Goal: Information Seeking & Learning: Learn about a topic

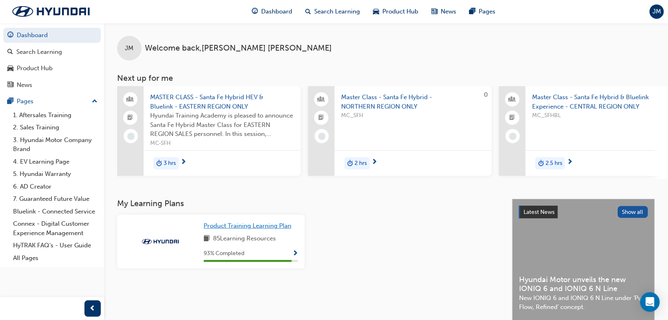
click at [246, 226] on span "Product Training Learning Plan" at bounding box center [248, 225] width 88 height 7
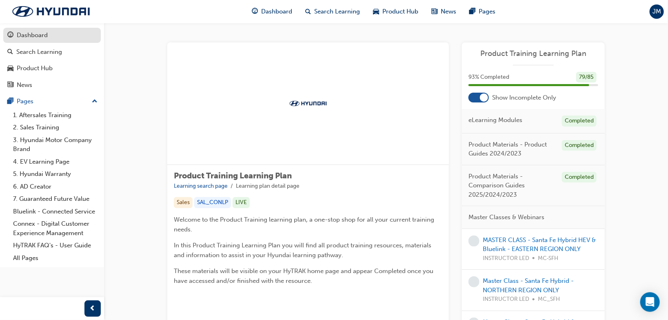
click at [28, 42] on link "Dashboard" at bounding box center [51, 35] width 97 height 15
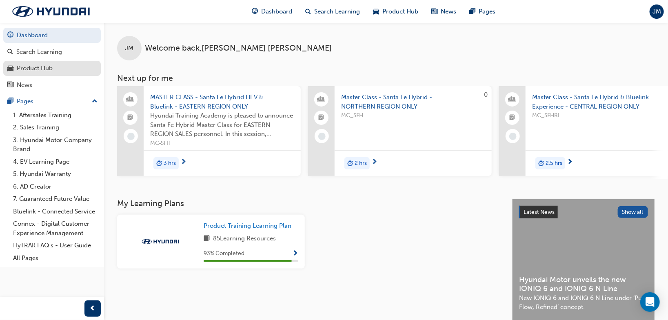
click at [46, 67] on div "Product Hub" at bounding box center [35, 68] width 36 height 9
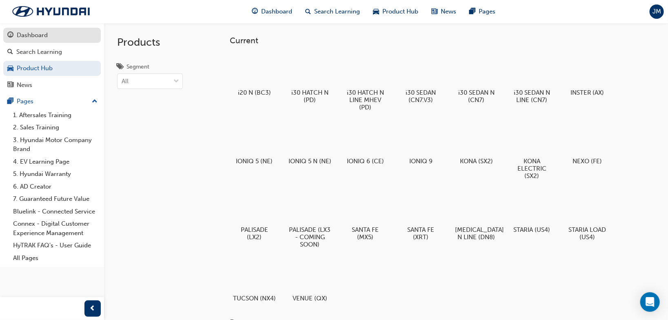
click at [43, 33] on div "Dashboard" at bounding box center [32, 35] width 31 height 9
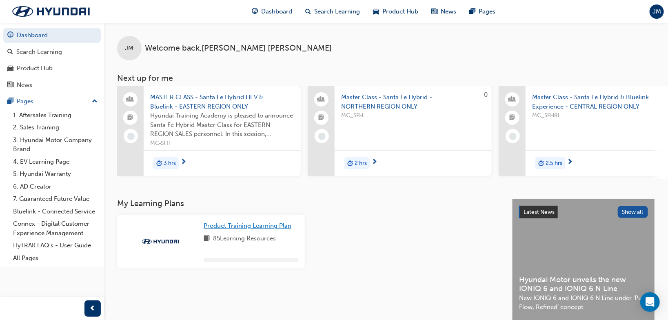
click at [250, 227] on span "Product Training Learning Plan" at bounding box center [248, 225] width 88 height 7
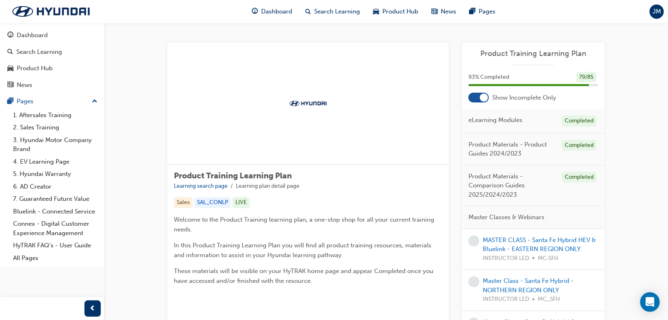
click at [480, 99] on div at bounding box center [484, 97] width 8 height 8
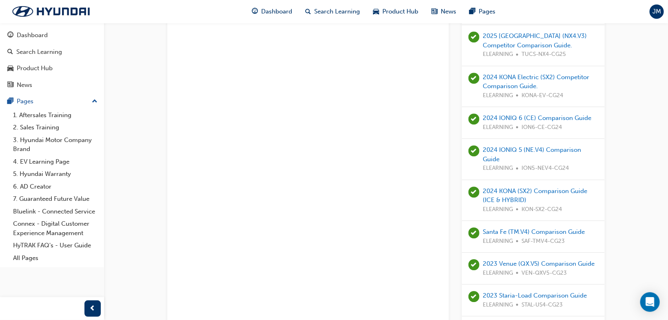
scroll to position [910, 0]
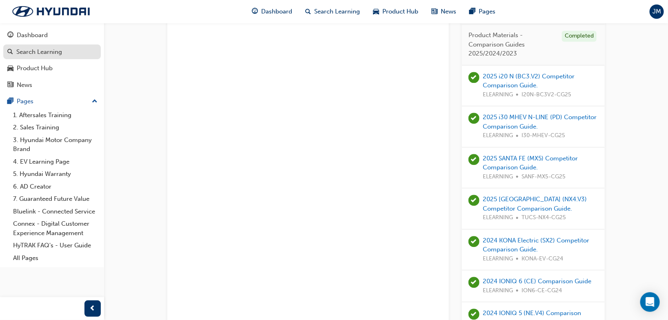
click at [30, 53] on div "Search Learning" at bounding box center [39, 51] width 46 height 9
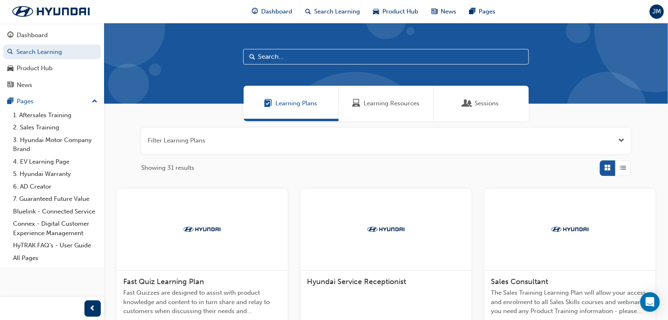
drag, startPoint x: 259, startPoint y: 235, endPoint x: 188, endPoint y: 233, distance: 71.4
click at [188, 233] on img at bounding box center [201, 229] width 45 height 8
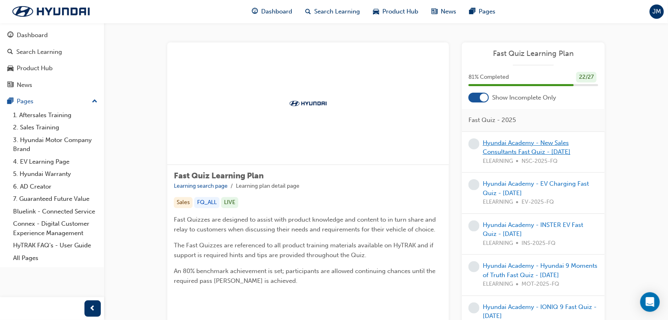
drag, startPoint x: 540, startPoint y: 146, endPoint x: 518, endPoint y: 145, distance: 22.1
drag, startPoint x: 518, startPoint y: 145, endPoint x: 510, endPoint y: 138, distance: 10.7
drag, startPoint x: 510, startPoint y: 138, endPoint x: 505, endPoint y: 141, distance: 6.0
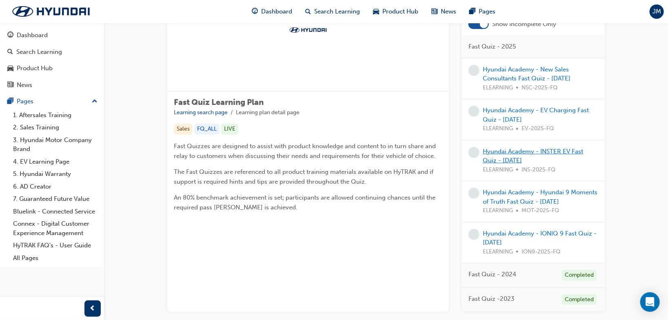
scroll to position [81, 0]
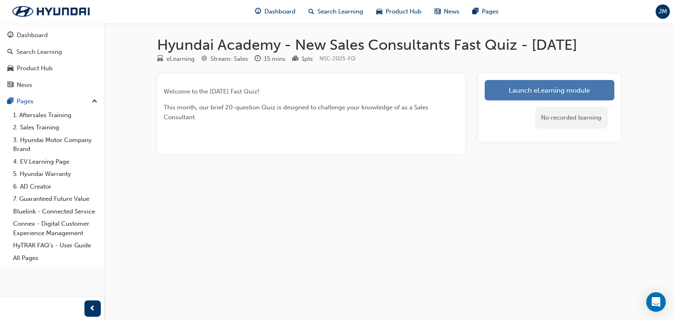
click at [509, 100] on link "Launch eLearning module" at bounding box center [550, 90] width 130 height 20
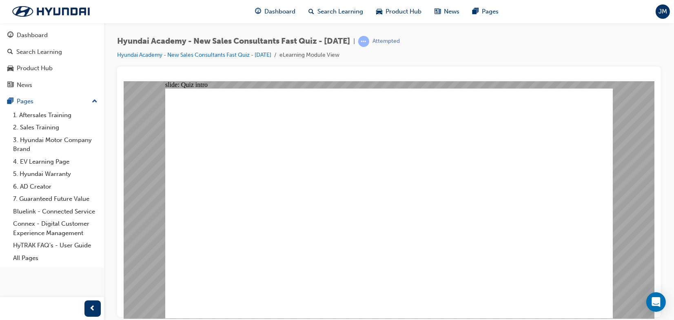
radio input "true"
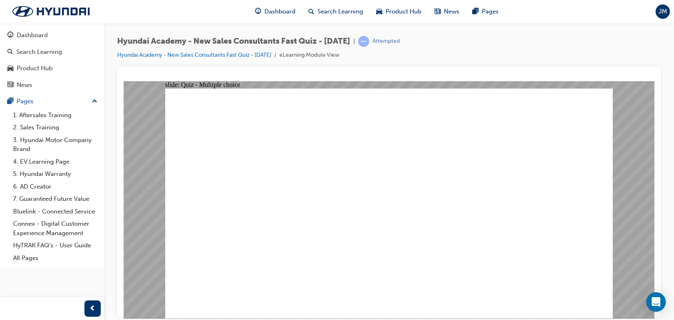
radio input "true"
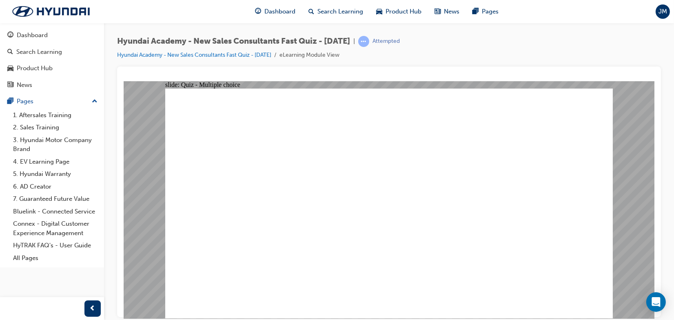
radio input "true"
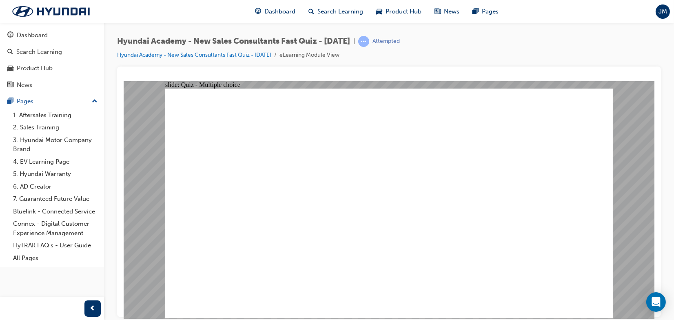
drag, startPoint x: 372, startPoint y: 236, endPoint x: 374, endPoint y: 240, distance: 4.8
radio input "true"
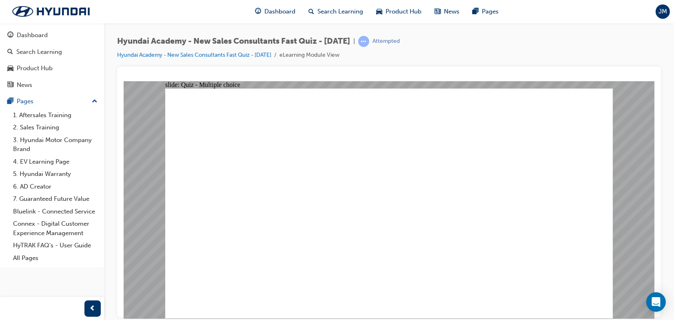
radio input "true"
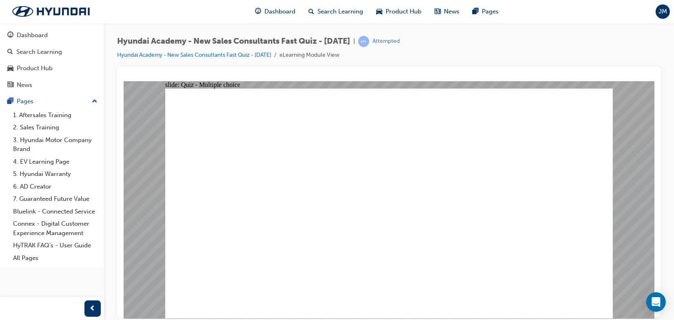
radio input "true"
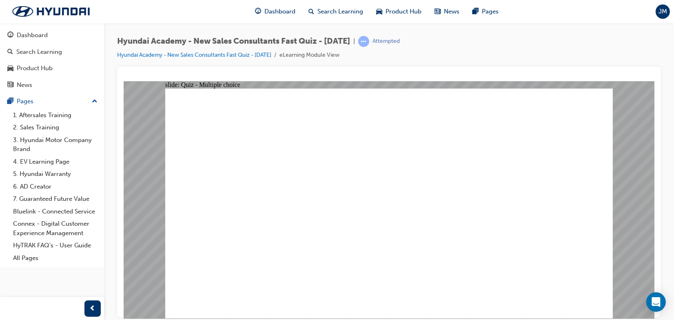
radio input "true"
drag, startPoint x: 548, startPoint y: 285, endPoint x: 568, endPoint y: 290, distance: 21.2
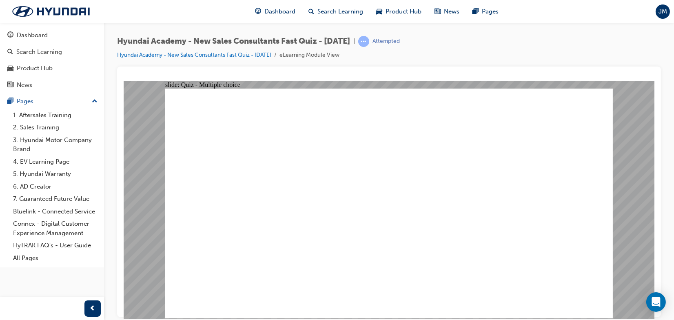
radio input "true"
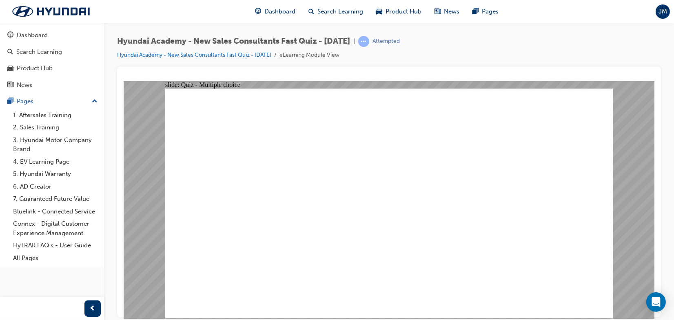
radio input "true"
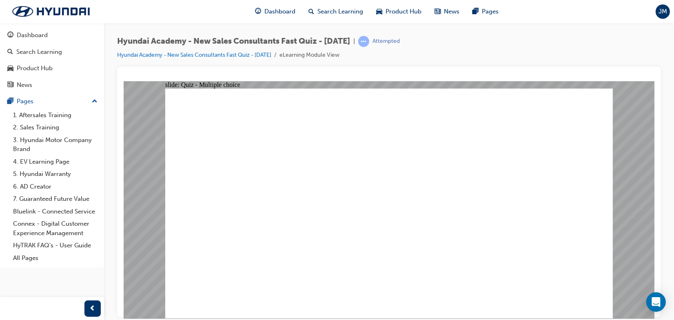
radio input "true"
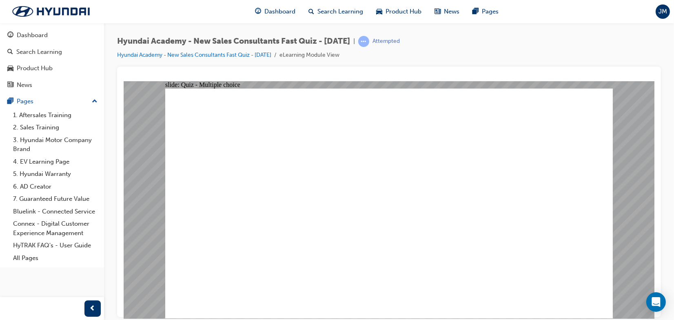
radio input "true"
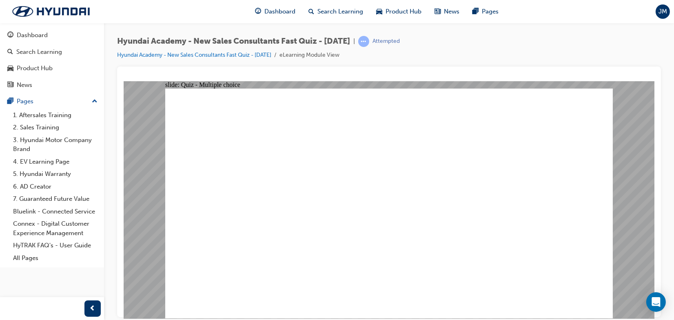
radio input "true"
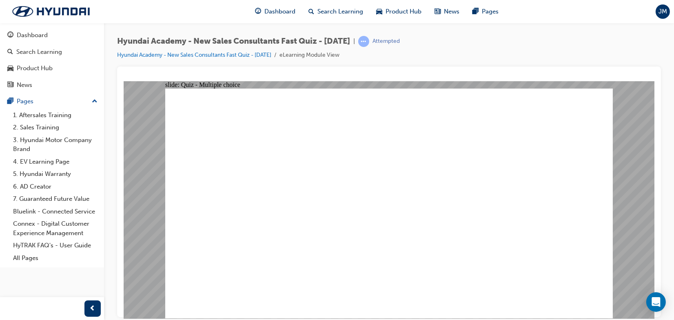
radio input "true"
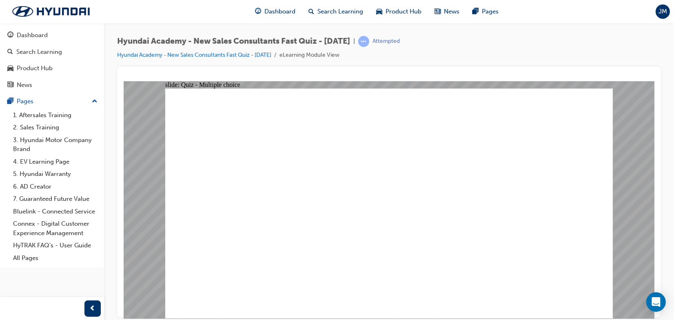
radio input "true"
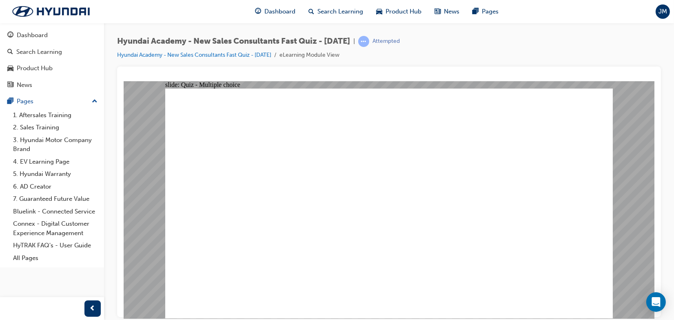
radio input "true"
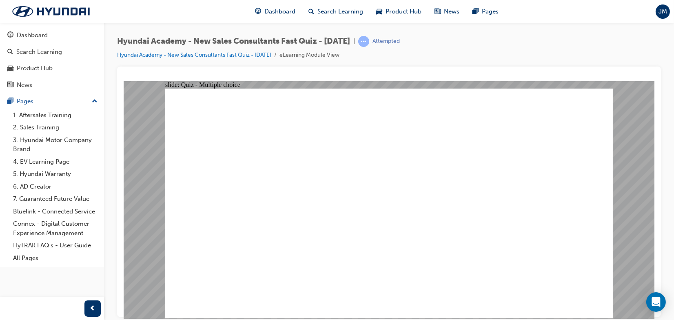
radio input "true"
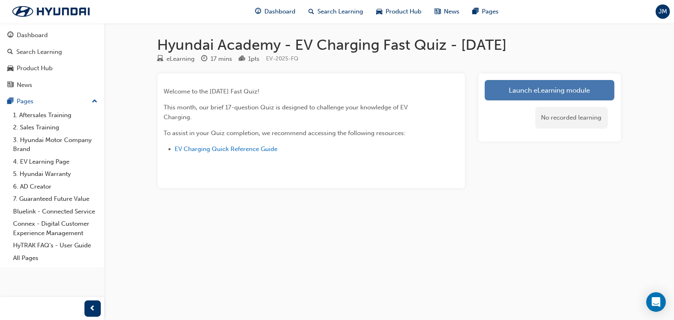
click at [512, 91] on link "Launch eLearning module" at bounding box center [550, 90] width 130 height 20
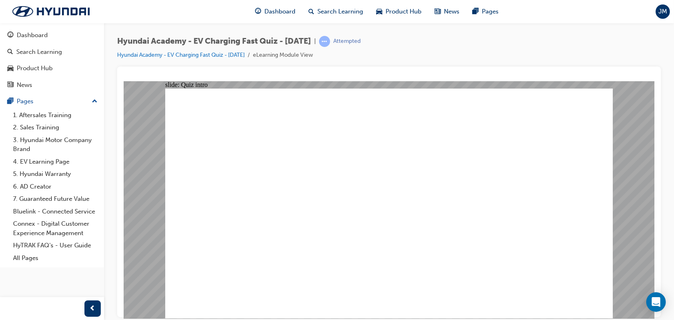
radio input "true"
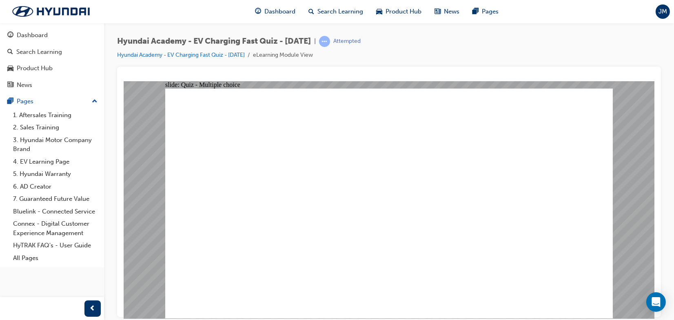
radio input "true"
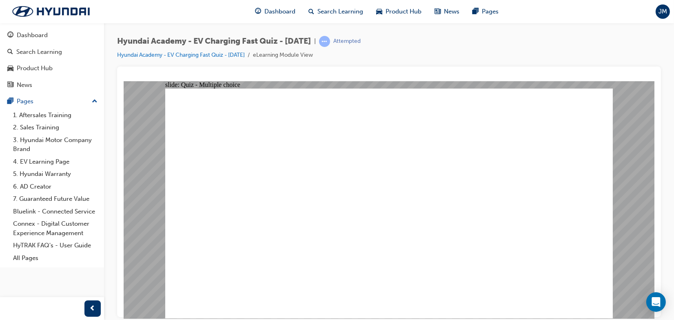
radio input "true"
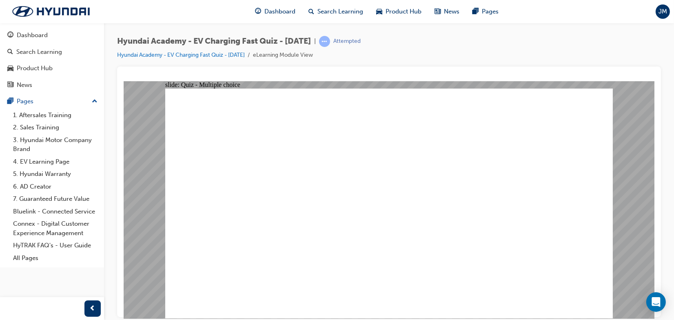
radio input "true"
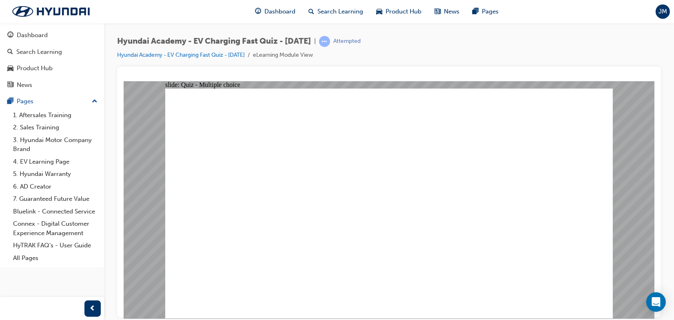
radio input "true"
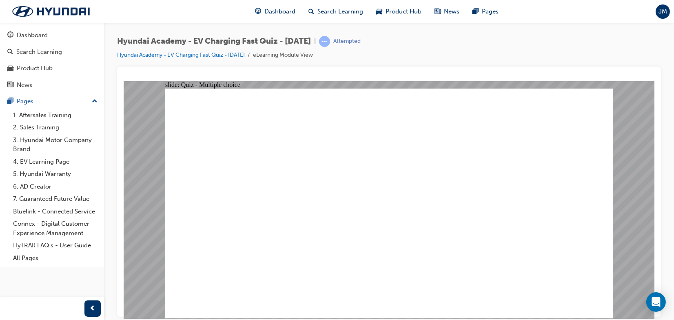
radio input "true"
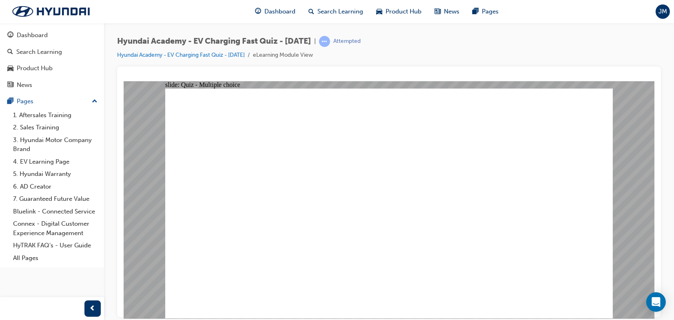
drag, startPoint x: 486, startPoint y: 173, endPoint x: 469, endPoint y: 161, distance: 20.4
radio input "true"
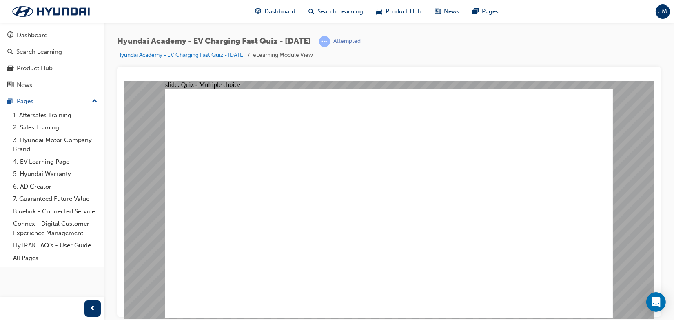
radio input "true"
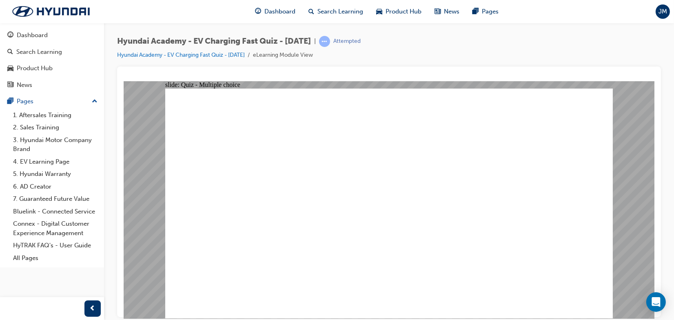
radio input "true"
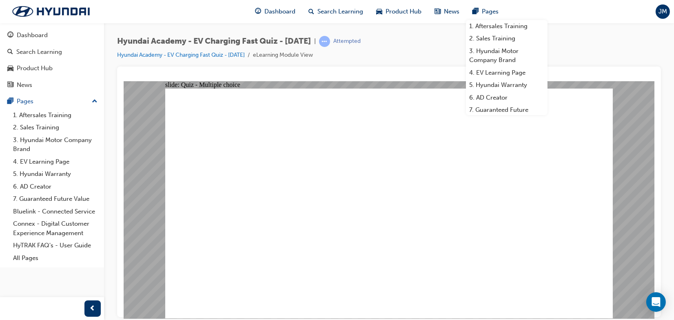
radio input "true"
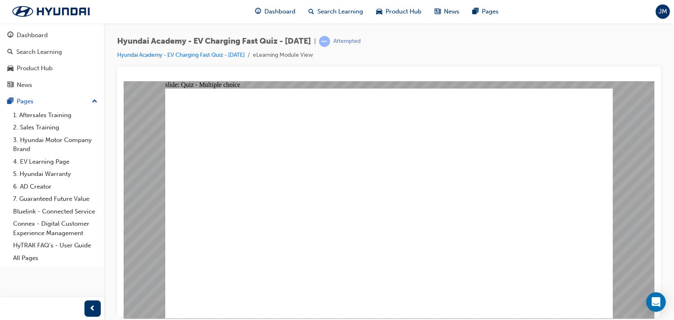
radio input "true"
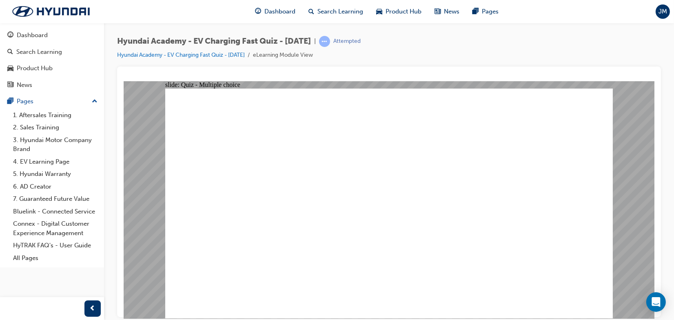
radio input "true"
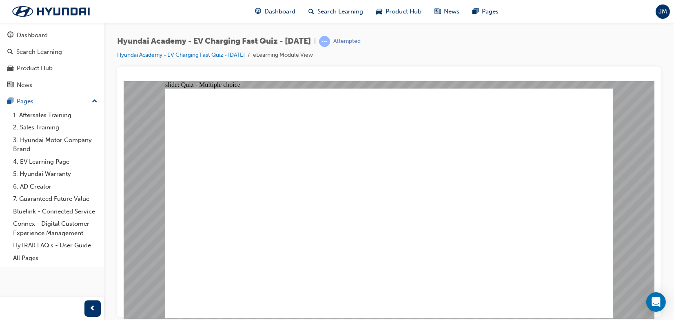
radio input "true"
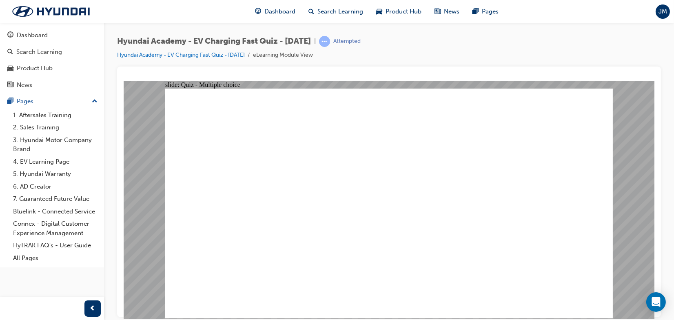
radio input "true"
drag, startPoint x: 390, startPoint y: 228, endPoint x: 392, endPoint y: 242, distance: 14.0
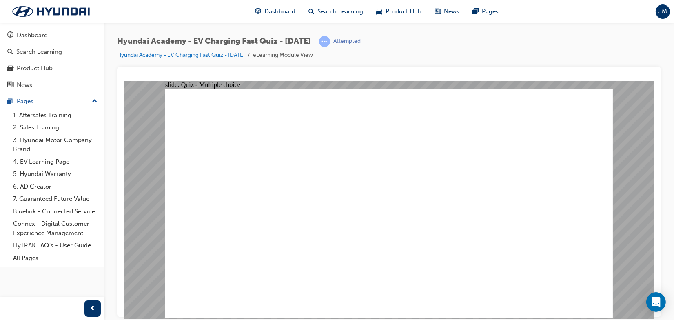
click at [149, 222] on div "slide: Quiz - Multiple choice Rectangle 1 How many Chargefox Charging Stations …" at bounding box center [388, 199] width 531 height 237
drag, startPoint x: 238, startPoint y: 115, endPoint x: 307, endPoint y: 121, distance: 69.2
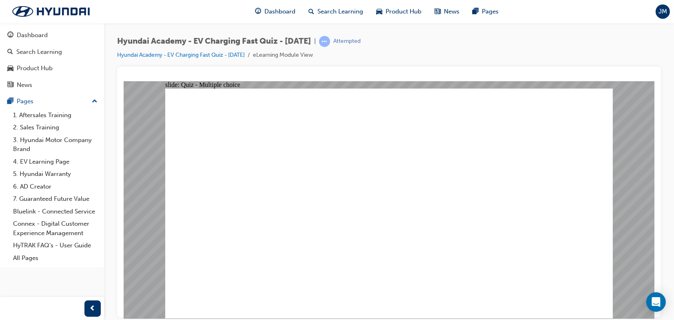
drag, startPoint x: 359, startPoint y: 205, endPoint x: 366, endPoint y: 195, distance: 11.7
radio input "true"
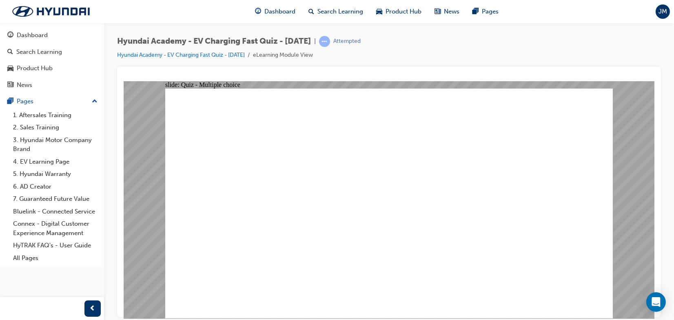
drag, startPoint x: 405, startPoint y: 250, endPoint x: 394, endPoint y: 264, distance: 17.5
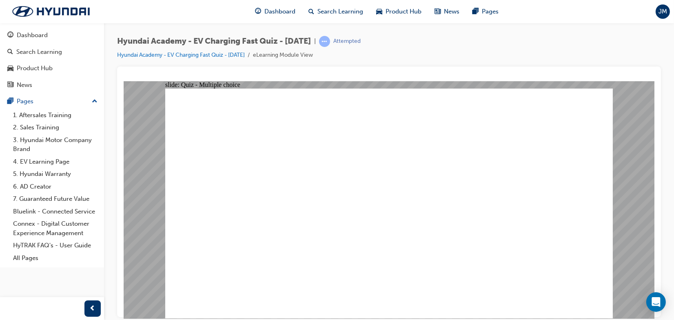
radio input "true"
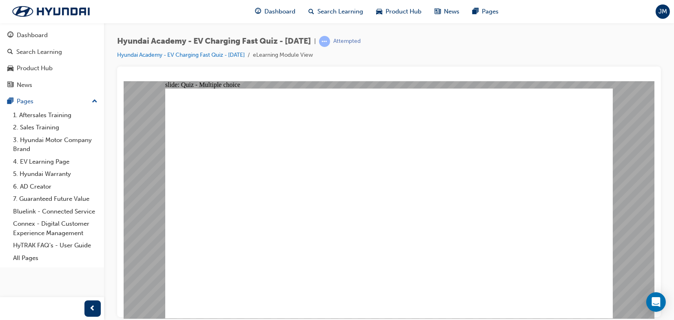
radio input "true"
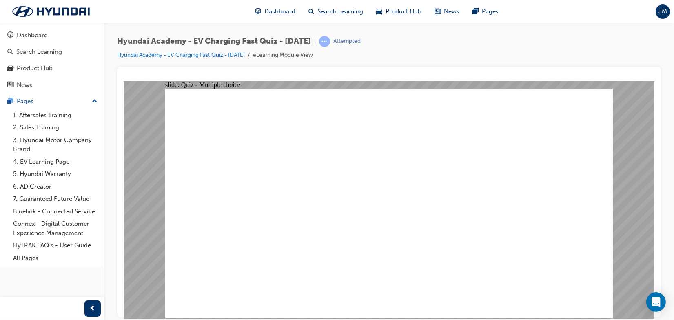
drag, startPoint x: 311, startPoint y: 284, endPoint x: 309, endPoint y: 291, distance: 7.2
radio input "true"
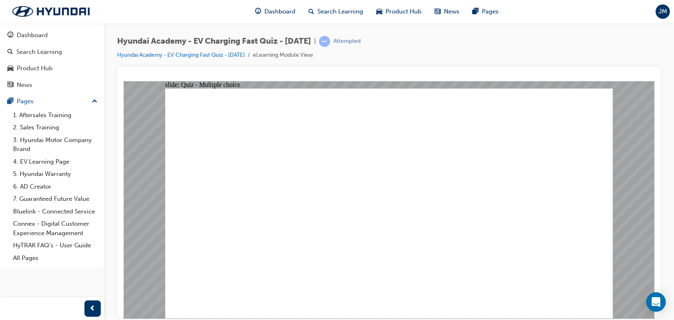
radio input "true"
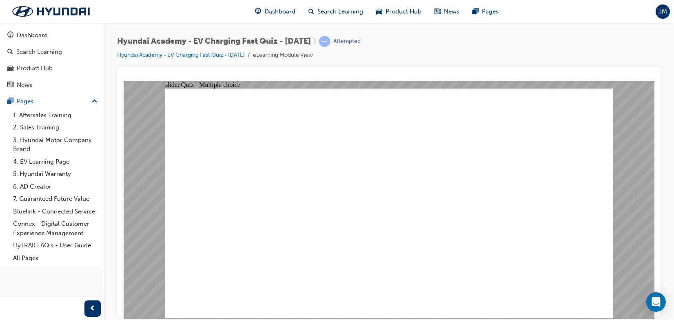
radio input "true"
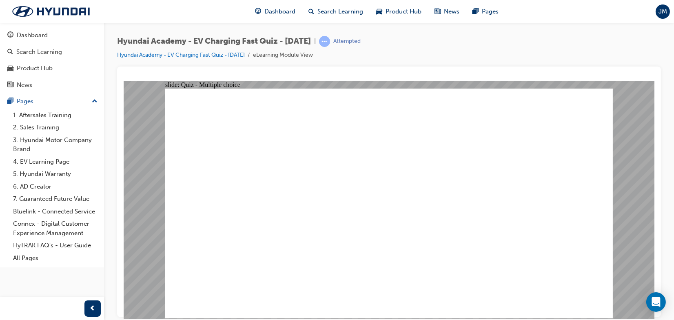
drag, startPoint x: 341, startPoint y: 275, endPoint x: 343, endPoint y: 267, distance: 8.7
radio input "true"
drag, startPoint x: 550, startPoint y: 295, endPoint x: 557, endPoint y: 293, distance: 7.1
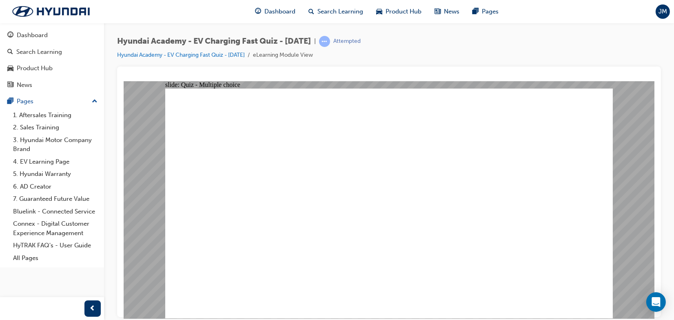
radio input "true"
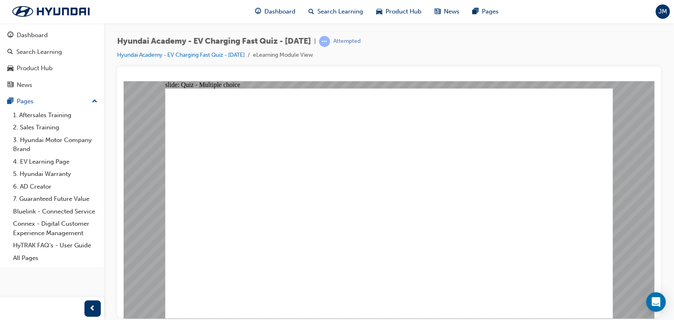
radio input "true"
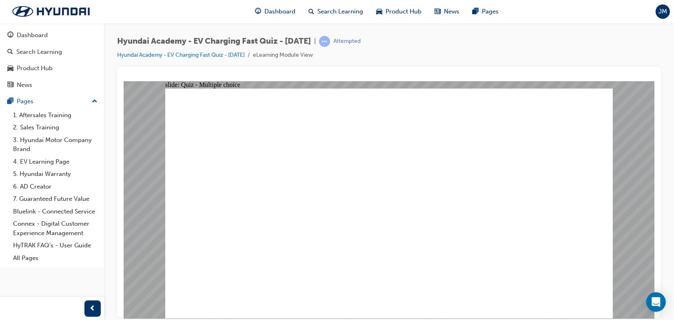
radio input "true"
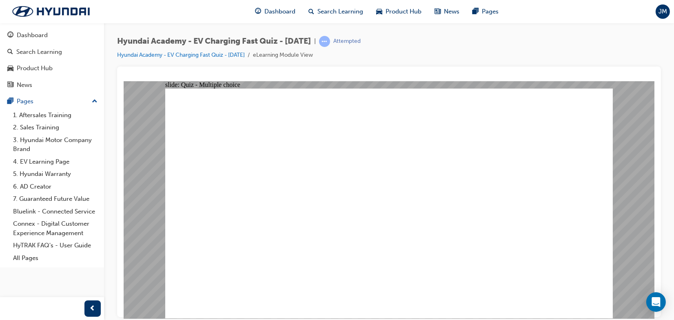
radio input "true"
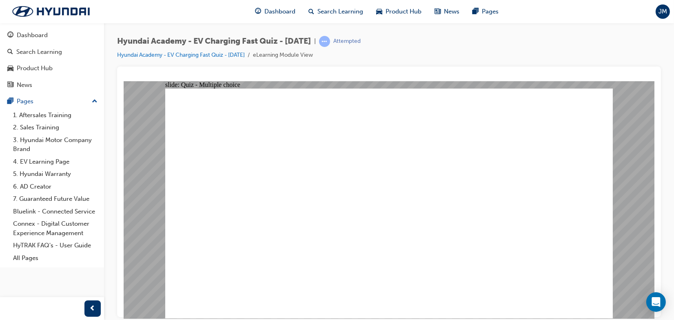
radio input "true"
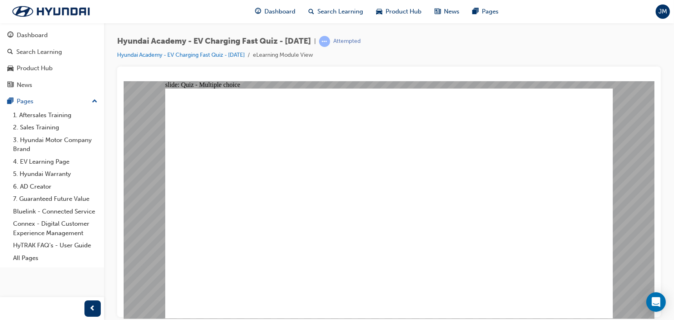
radio input "true"
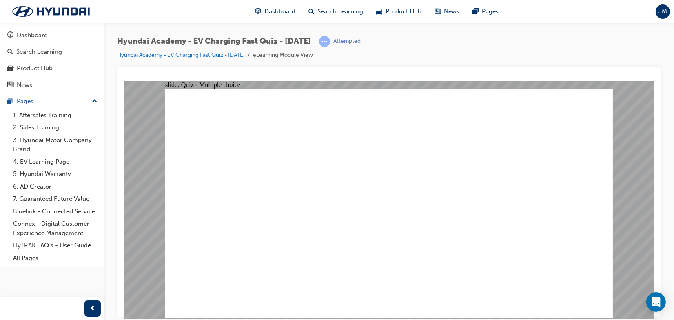
radio input "true"
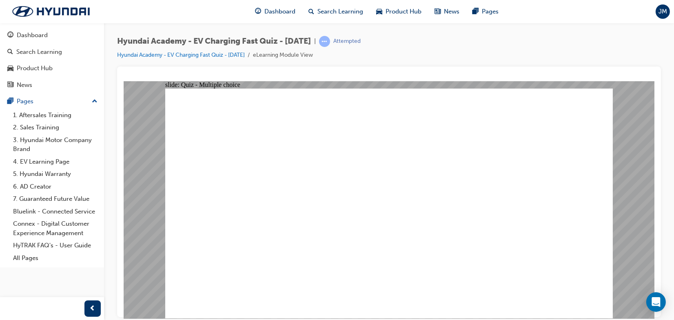
radio input "true"
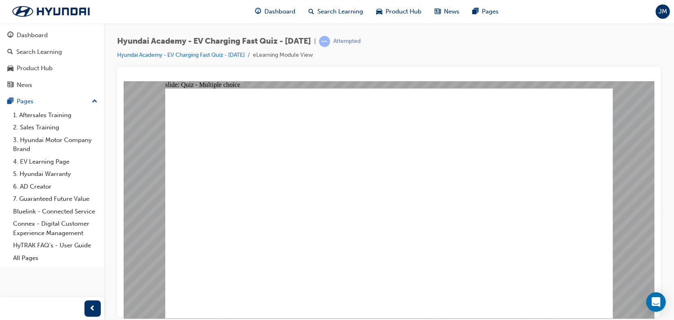
radio input "true"
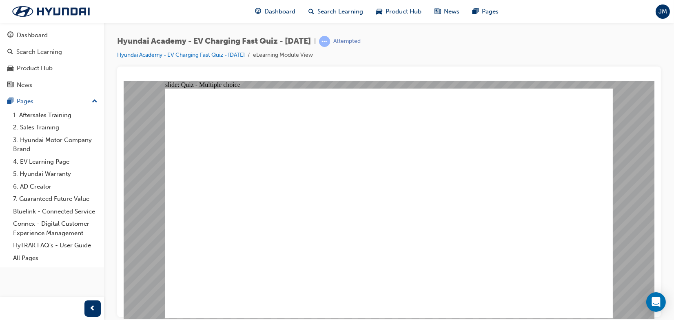
radio input "true"
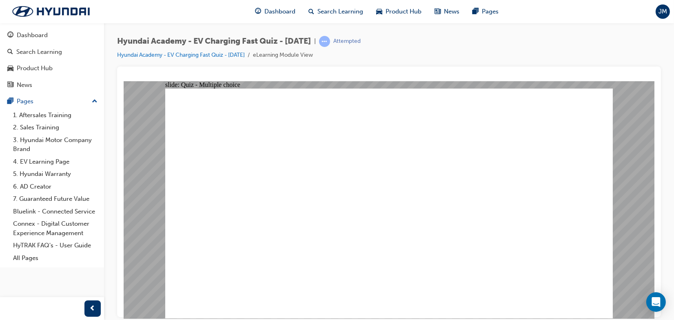
radio input "true"
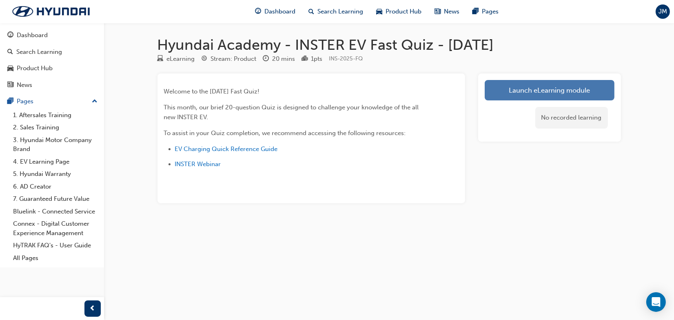
click at [523, 89] on link "Launch eLearning module" at bounding box center [550, 90] width 130 height 20
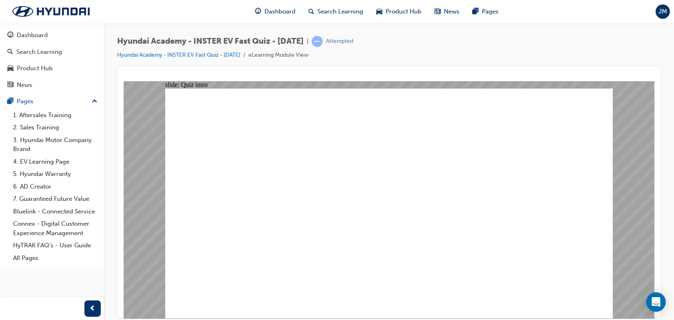
radio input "true"
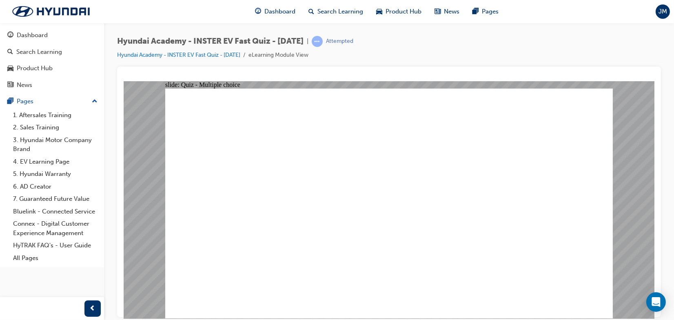
radio input "true"
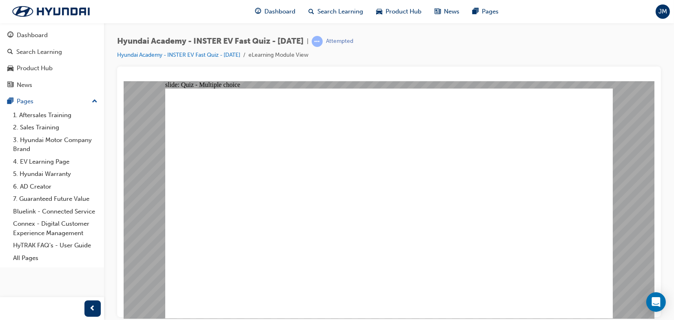
radio input "true"
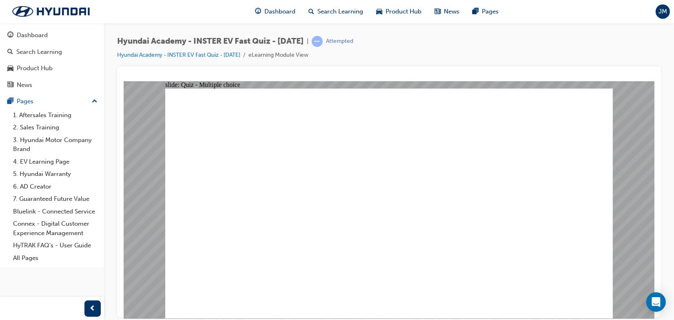
radio input "true"
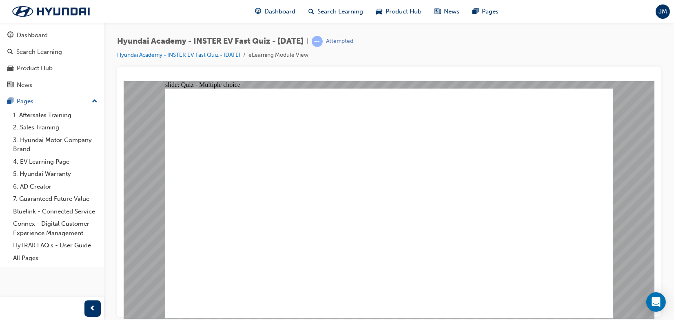
radio input "true"
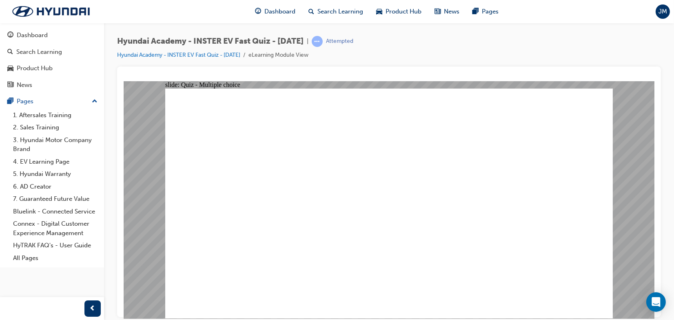
radio input "true"
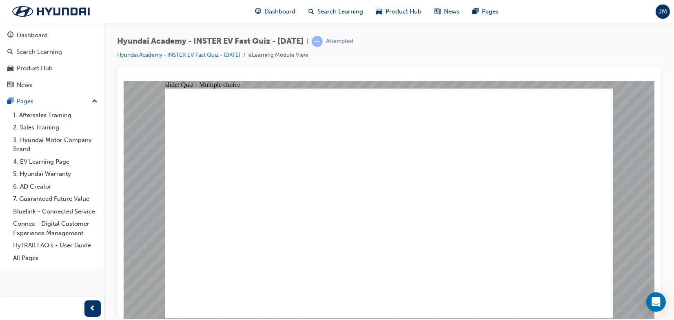
radio input "true"
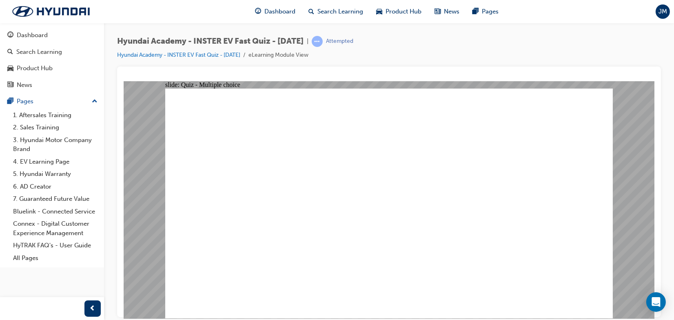
radio input "true"
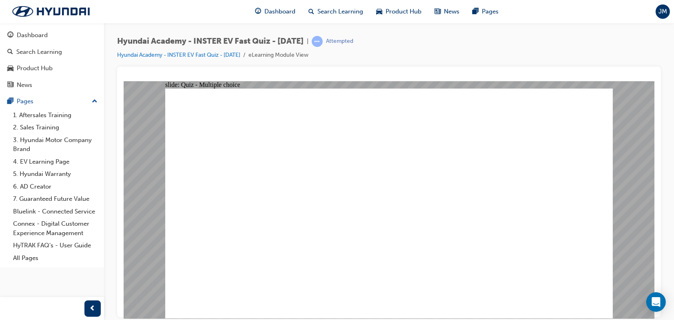
radio input "true"
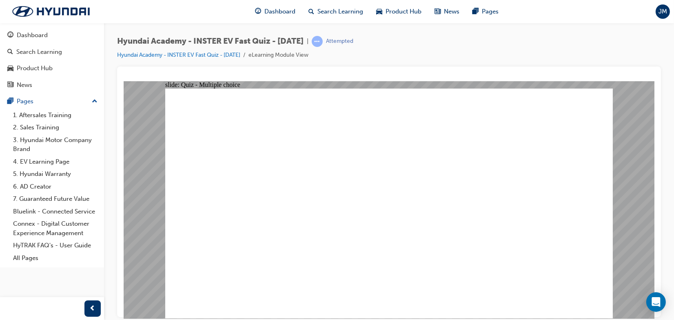
radio input "true"
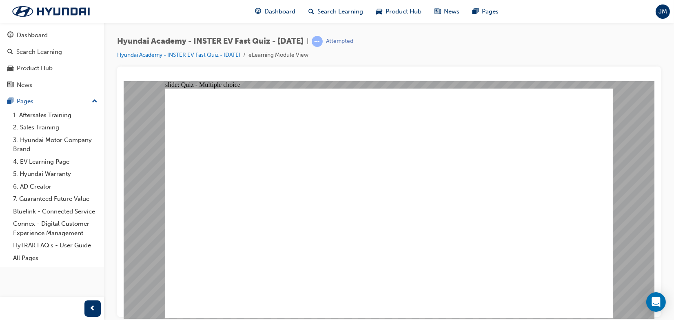
radio input "true"
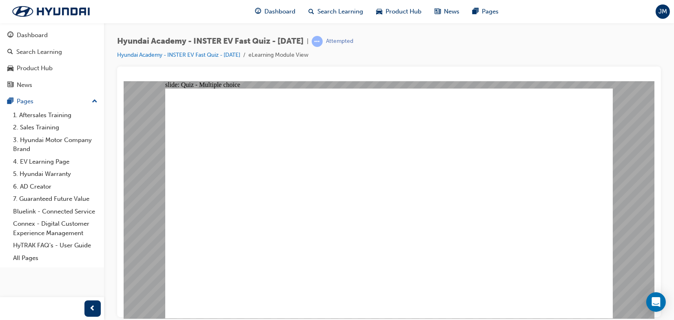
radio input "true"
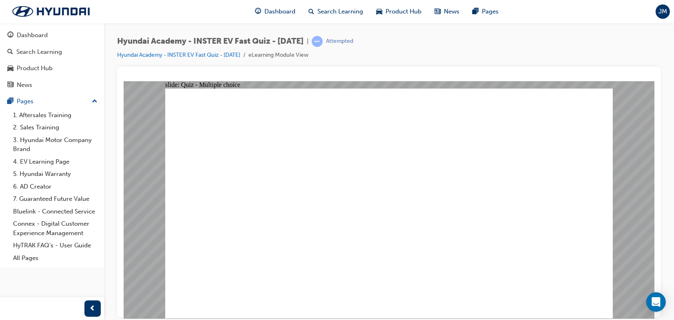
radio input "true"
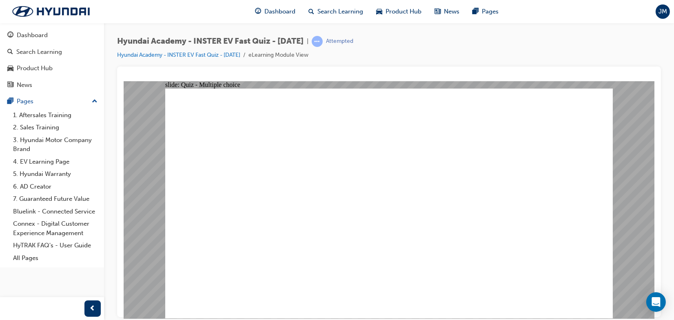
radio input "true"
checkbox input "true"
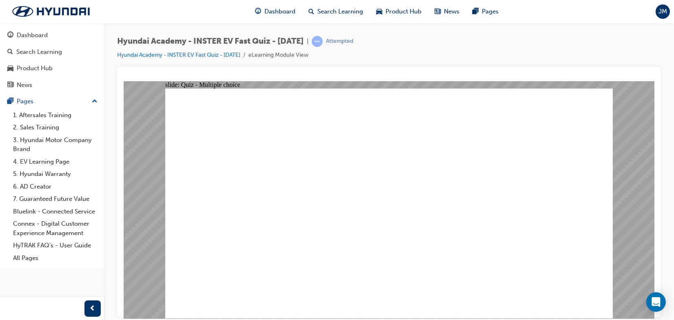
checkbox input "true"
radio input "true"
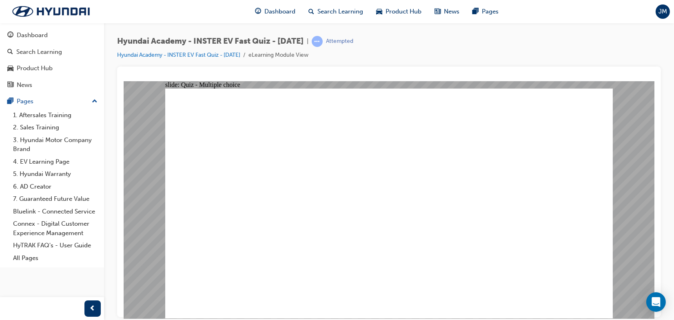
radio input "true"
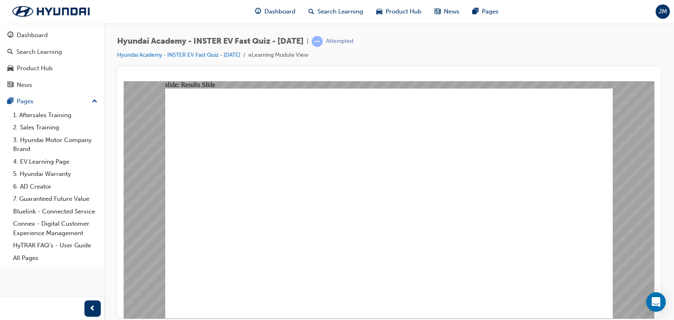
radio input "true"
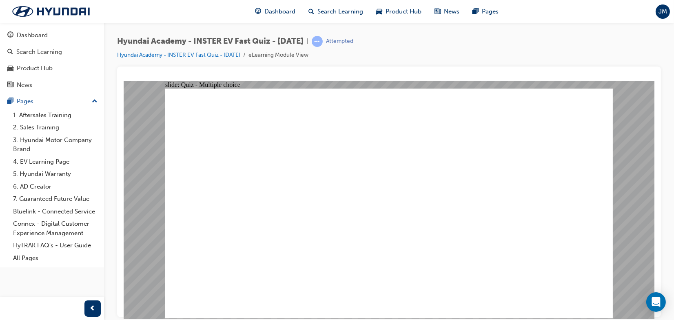
radio input "true"
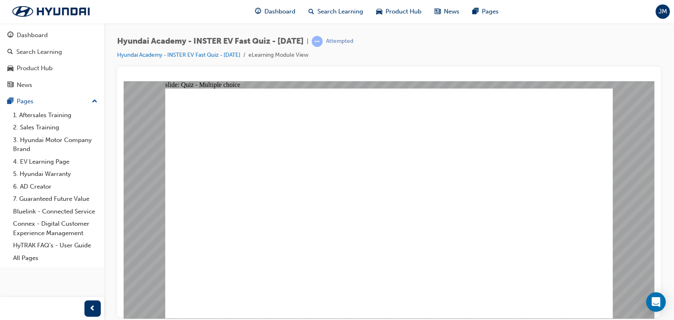
radio input "true"
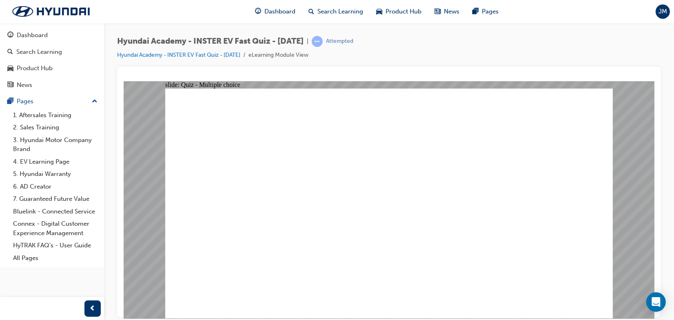
radio input "true"
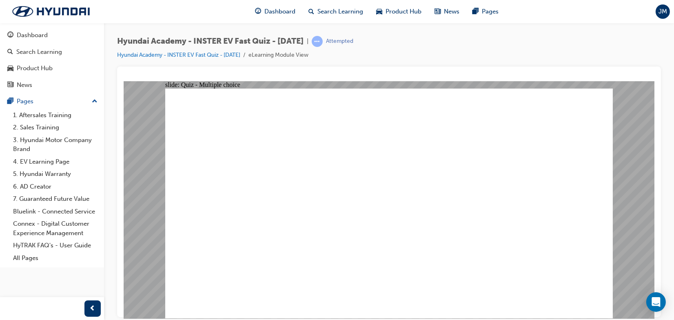
radio input "true"
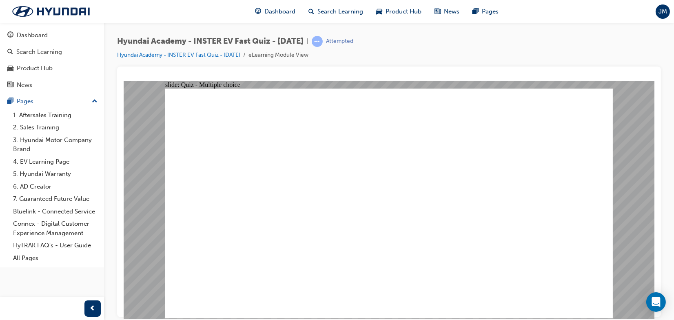
radio input "true"
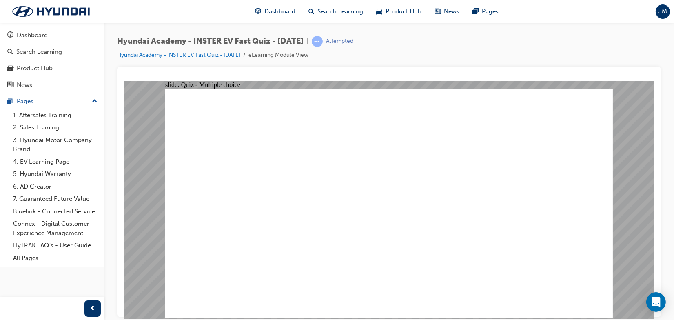
radio input "true"
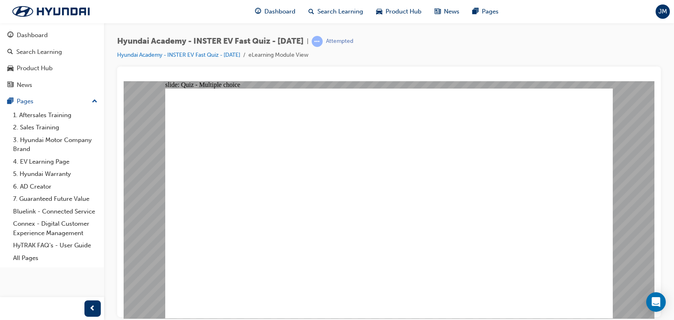
radio input "true"
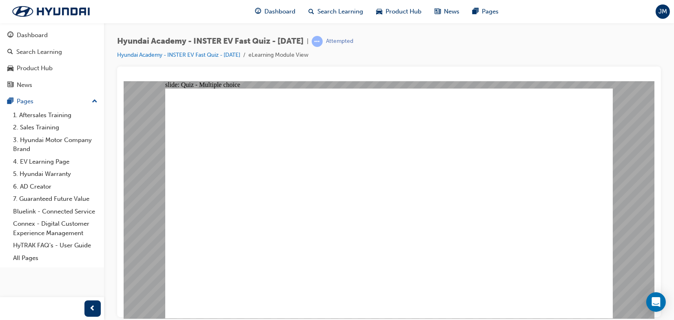
radio input "true"
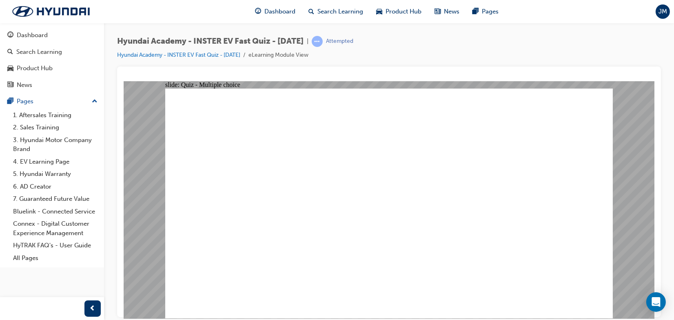
radio input "true"
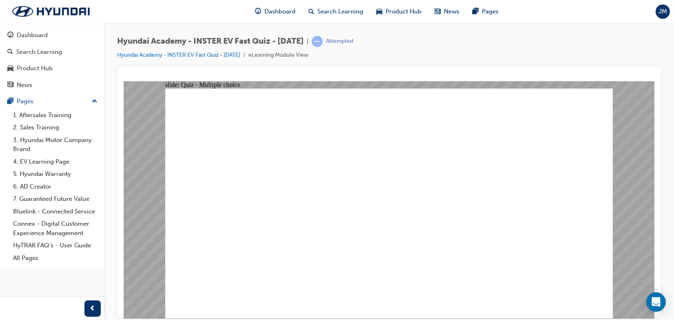
radio input "true"
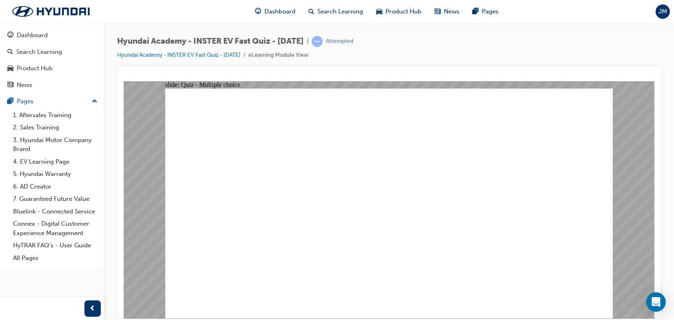
radio input "true"
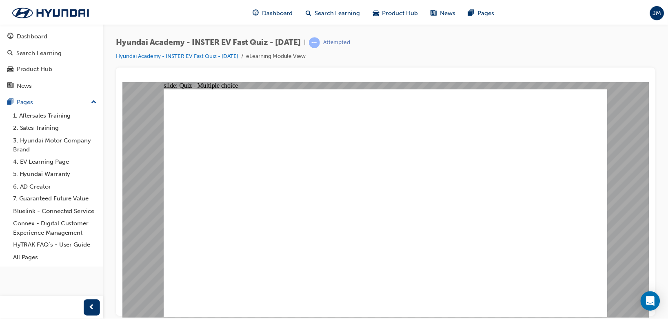
drag, startPoint x: 370, startPoint y: 234, endPoint x: 371, endPoint y: 243, distance: 9.0
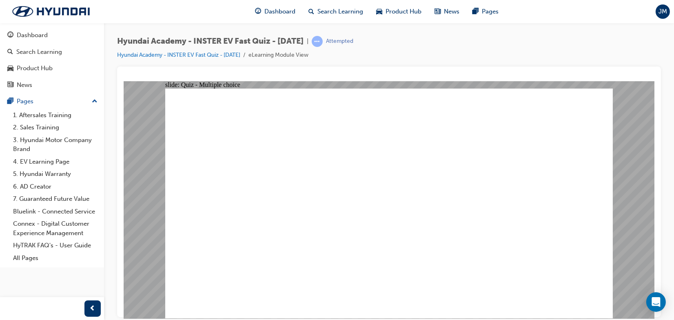
radio input "true"
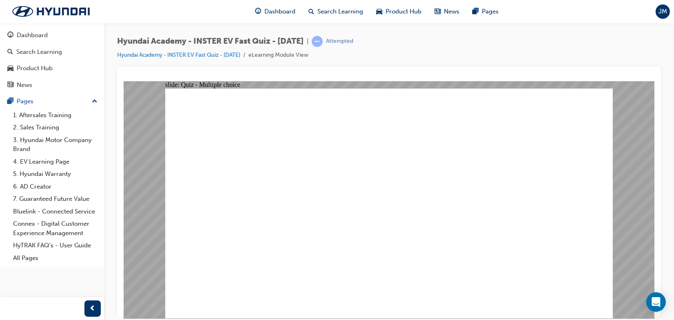
radio input "true"
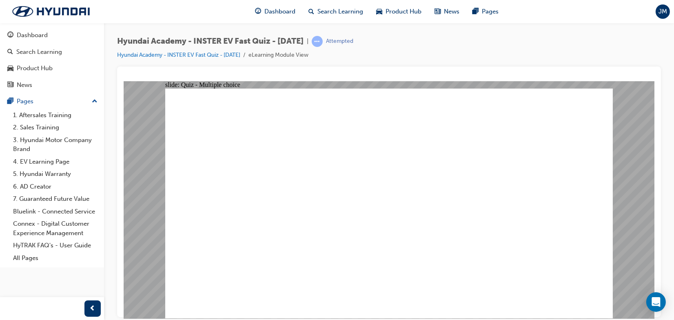
checkbox input "true"
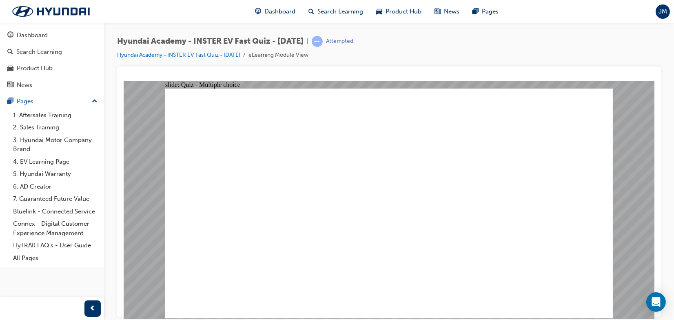
radio input "true"
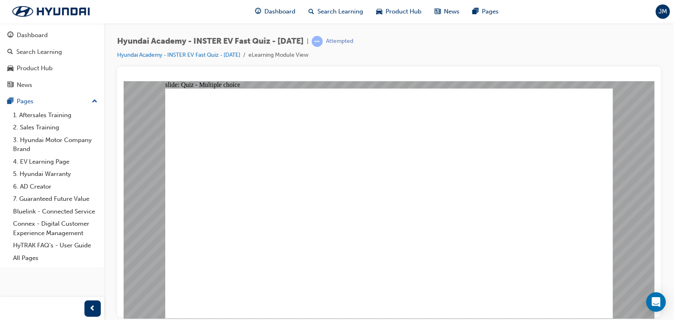
radio input "true"
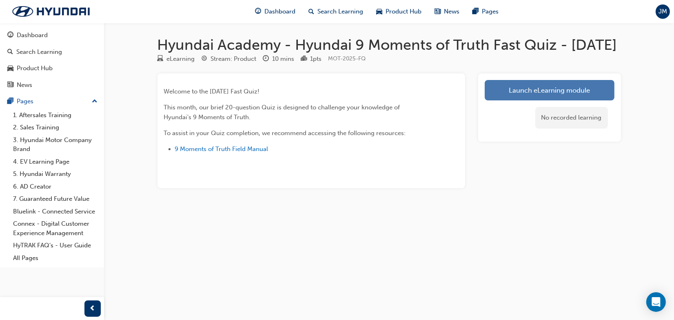
click at [559, 100] on link "Launch eLearning module" at bounding box center [550, 90] width 130 height 20
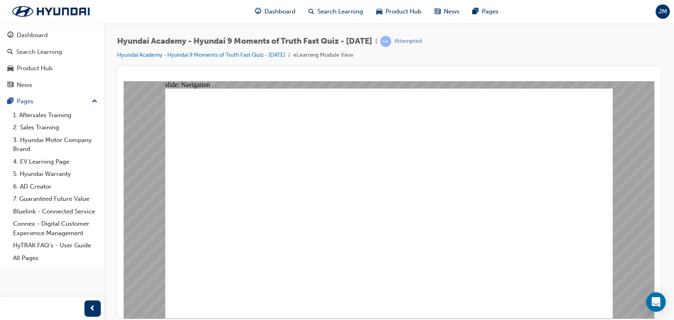
radio input "true"
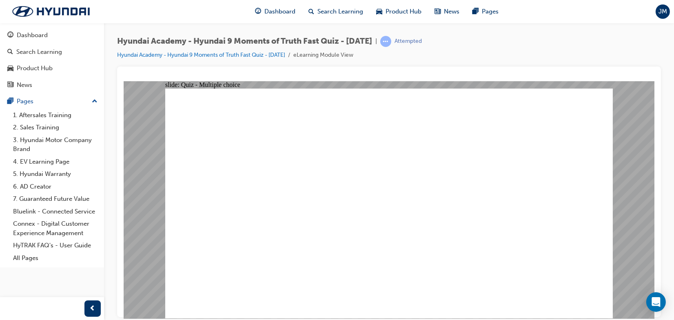
radio input "true"
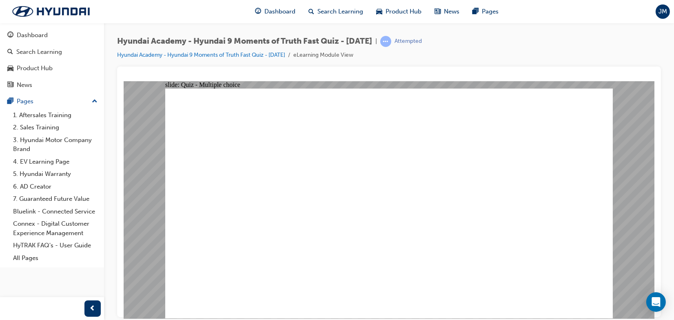
radio input "true"
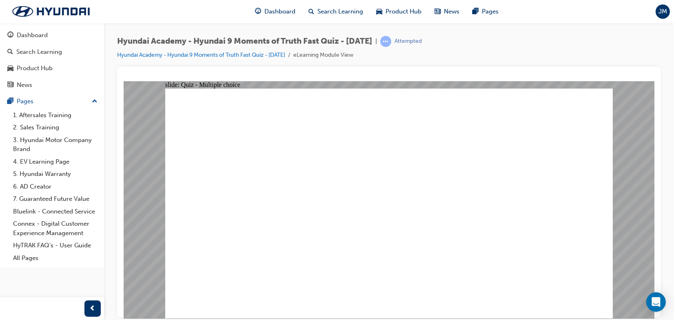
checkbox input "true"
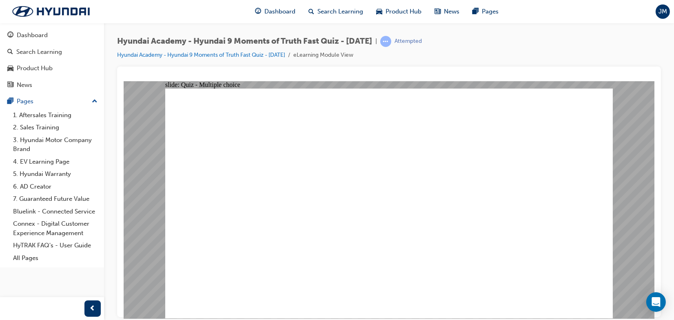
checkbox input "true"
radio input "true"
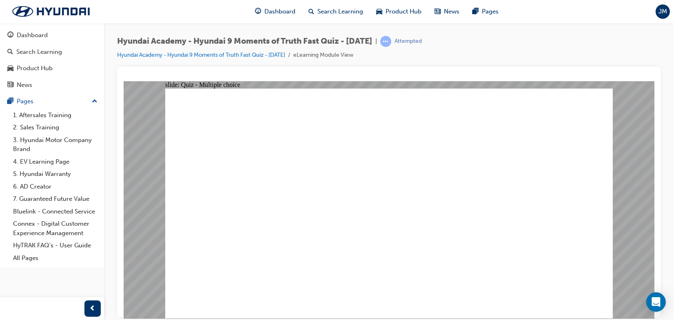
checkbox input "true"
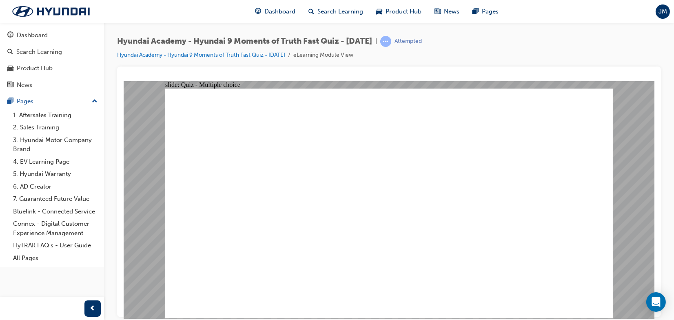
checkbox input "true"
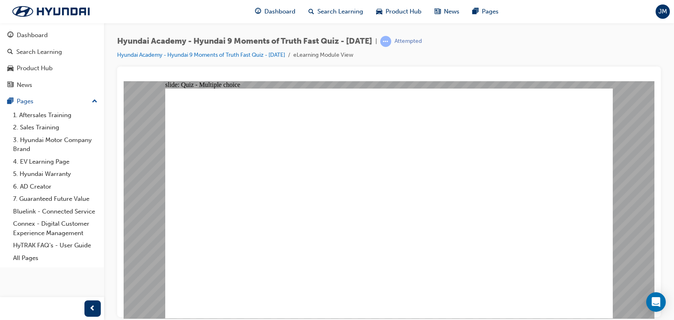
checkbox input "true"
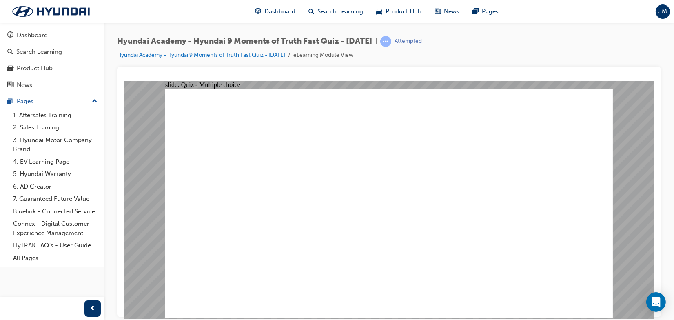
checkbox input "true"
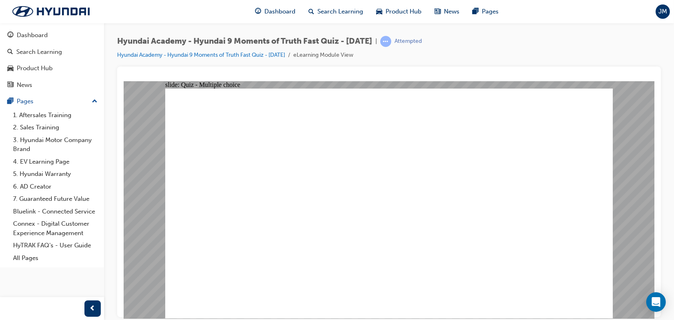
checkbox input "true"
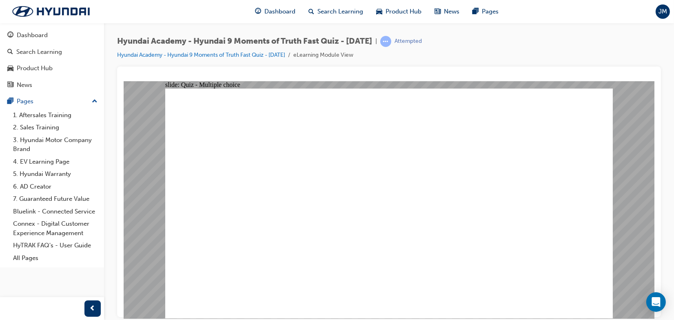
checkbox input "true"
drag, startPoint x: 557, startPoint y: 285, endPoint x: 574, endPoint y: 299, distance: 21.4
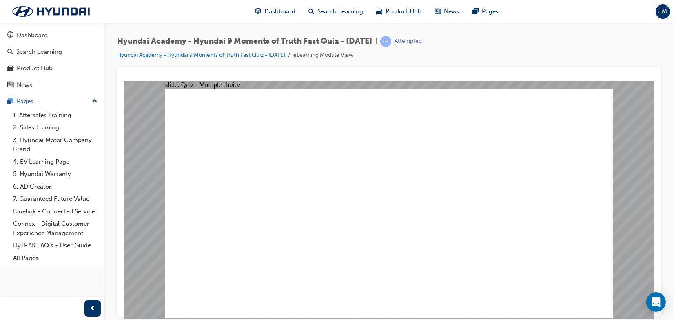
radio input "true"
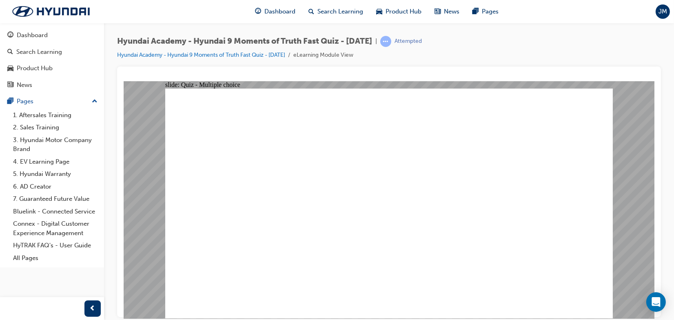
checkbox input "true"
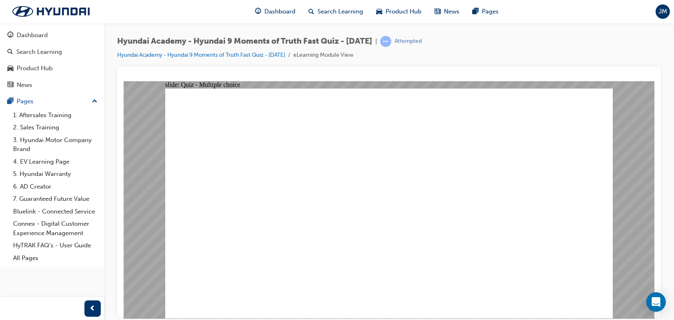
radio input "true"
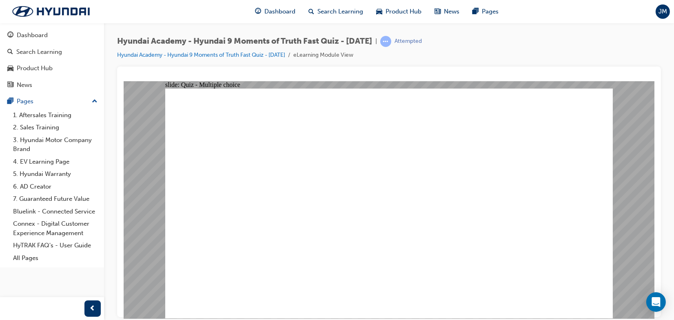
radio input "true"
checkbox input "true"
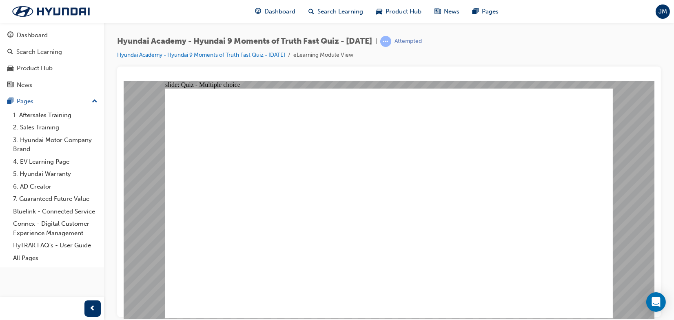
checkbox input "true"
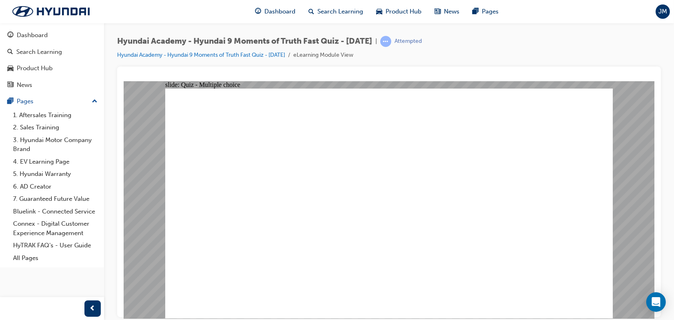
radio input "true"
drag, startPoint x: 553, startPoint y: 291, endPoint x: 561, endPoint y: 290, distance: 8.7
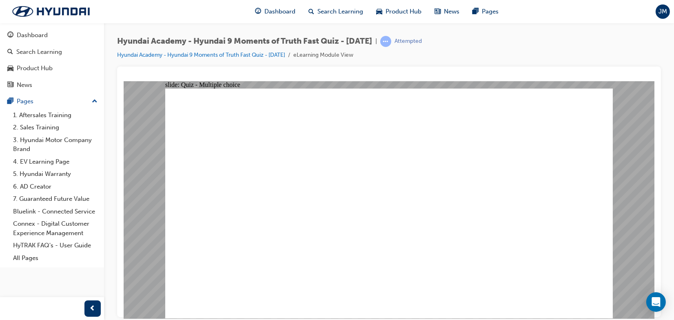
radio input "true"
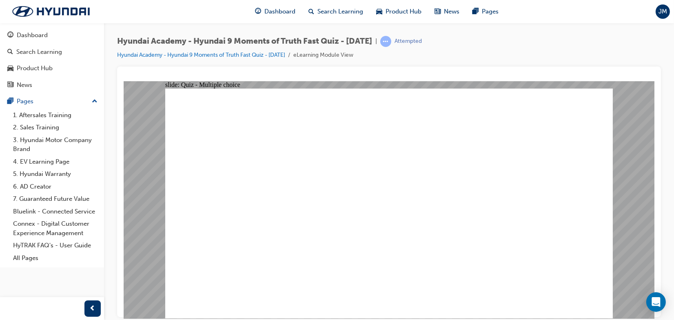
checkbox input "true"
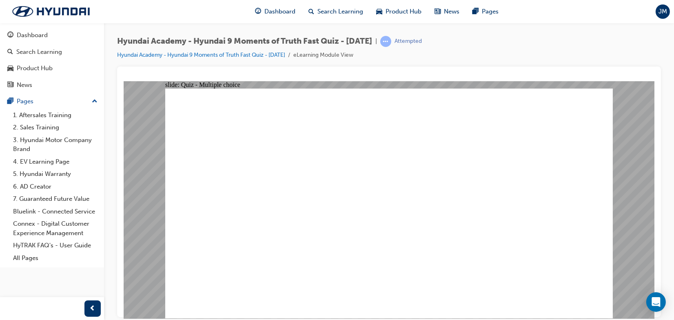
checkbox input "true"
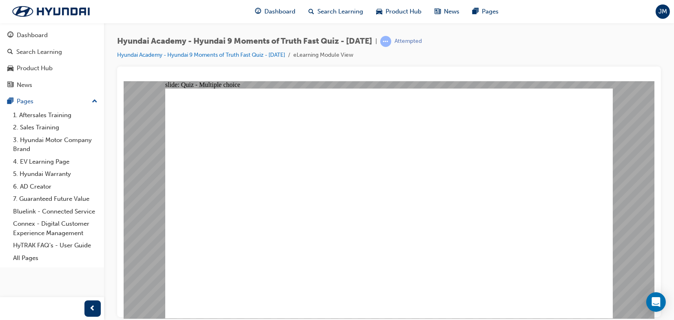
checkbox input "true"
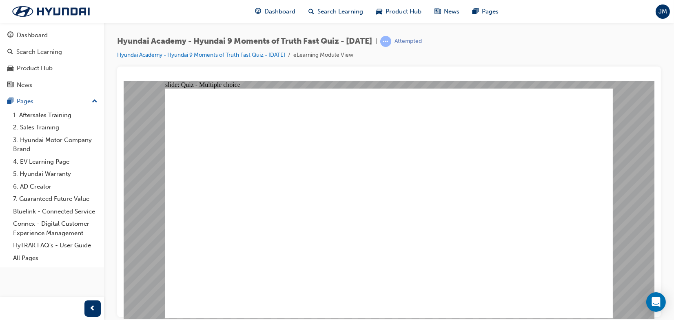
checkbox input "true"
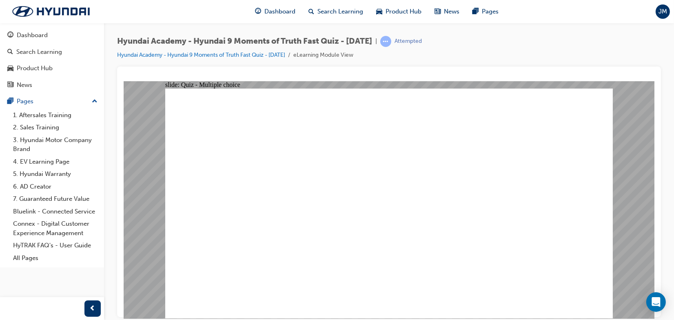
radio input "true"
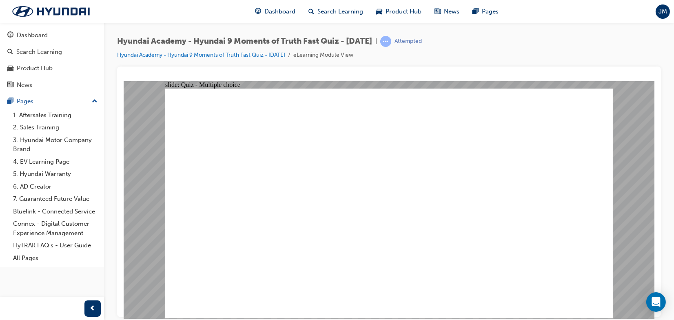
radio input "true"
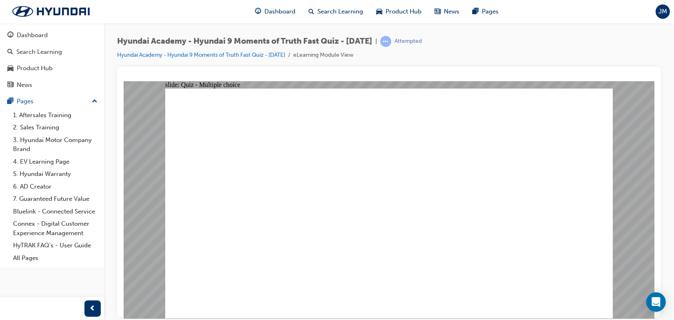
radio input "true"
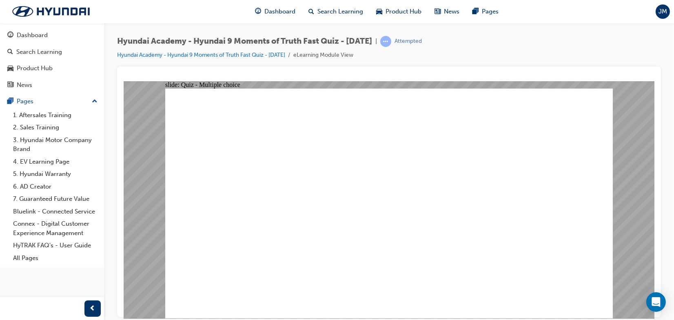
checkbox input "true"
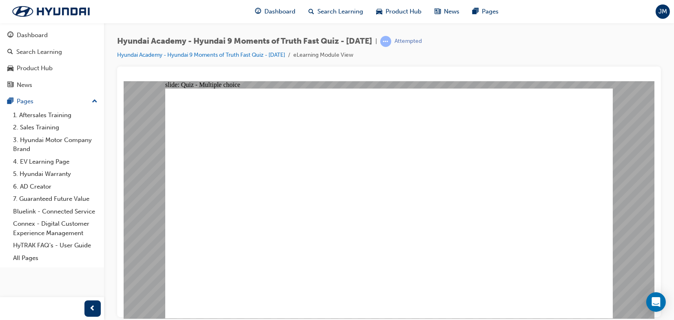
checkbox input "true"
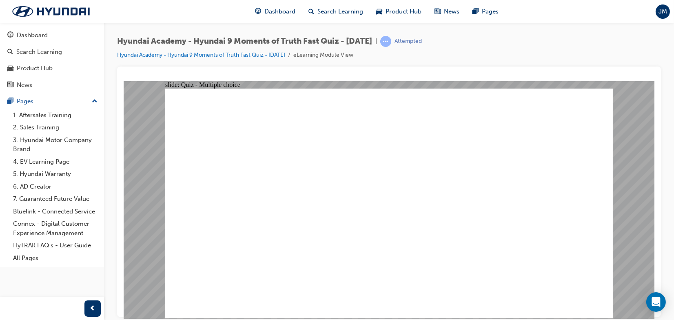
radio input "true"
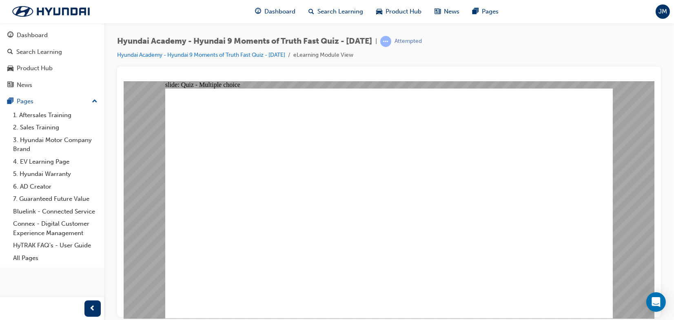
checkbox input "true"
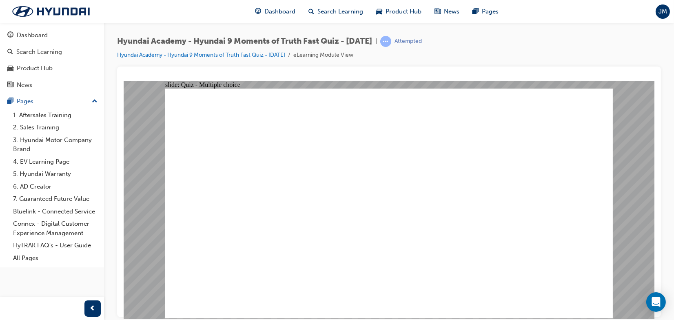
checkbox input "true"
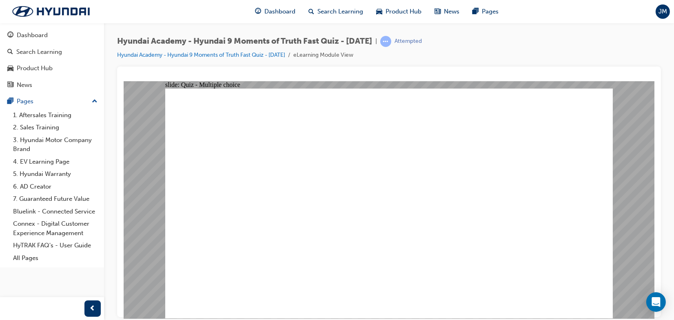
checkbox input "true"
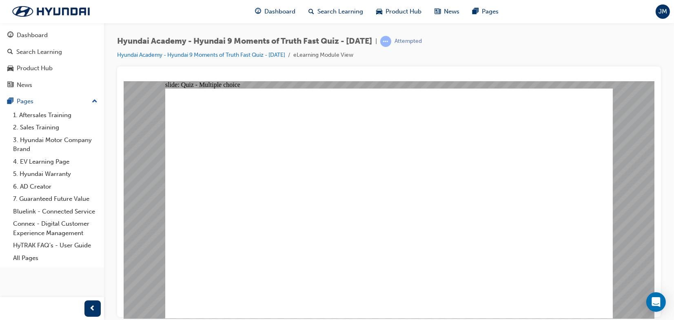
checkbox input "true"
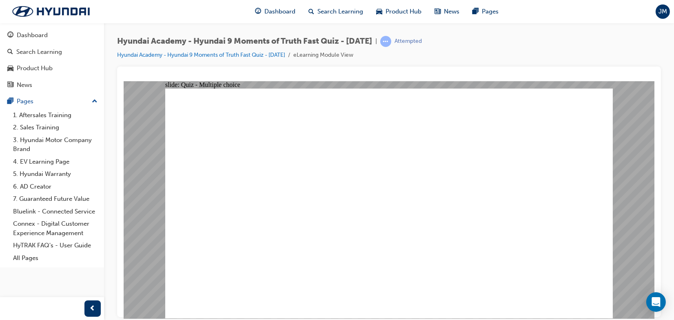
checkbox input "true"
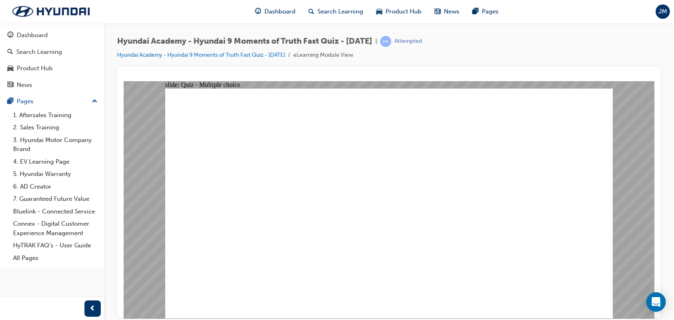
radio input "false"
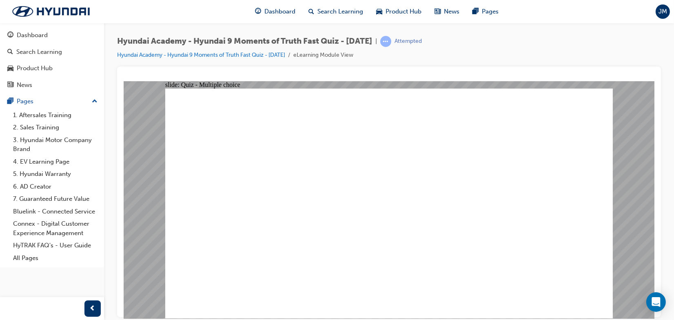
radio input "true"
checkbox input "true"
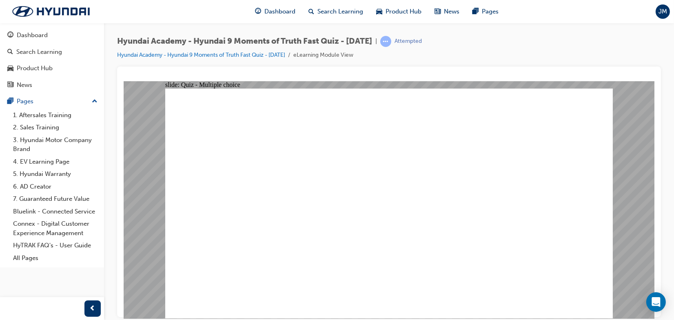
drag, startPoint x: 558, startPoint y: 285, endPoint x: 561, endPoint y: 288, distance: 4.3
radio input "true"
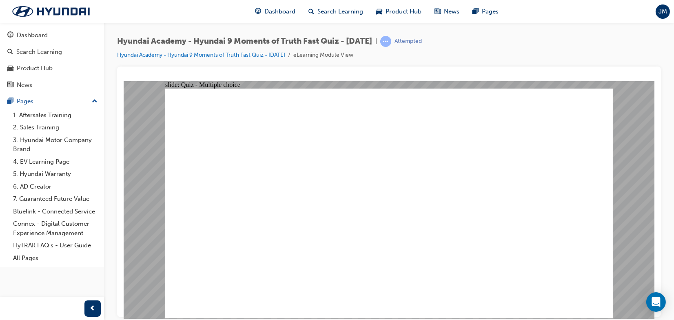
radio input "true"
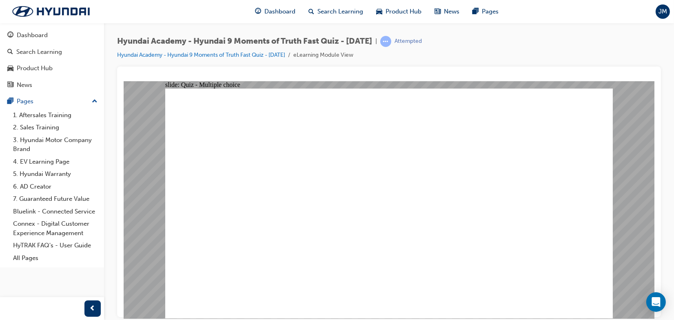
checkbox input "true"
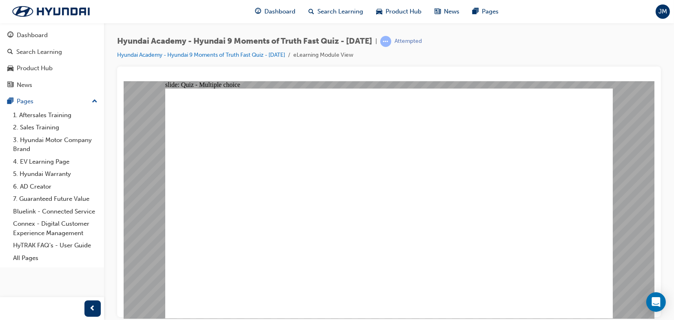
checkbox input "true"
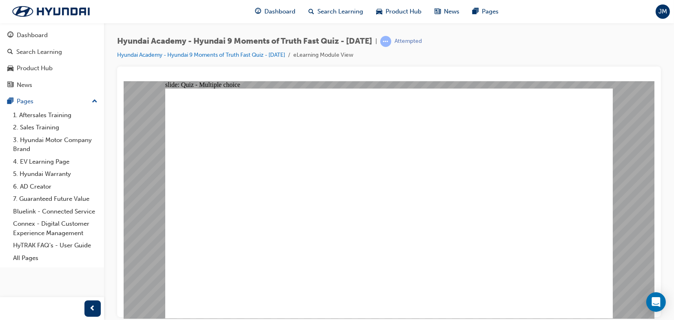
radio input "true"
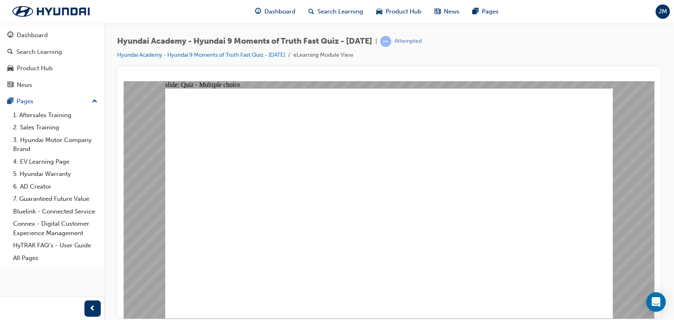
checkbox input "true"
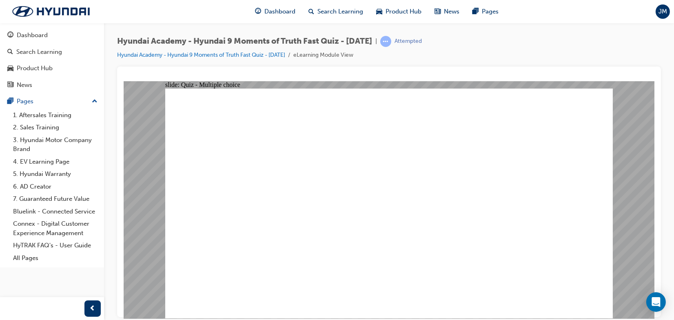
checkbox input "true"
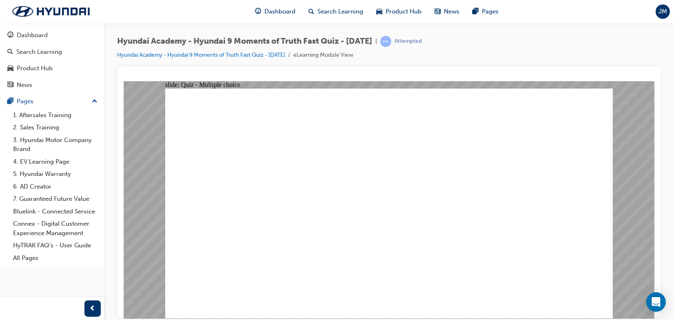
checkbox input "true"
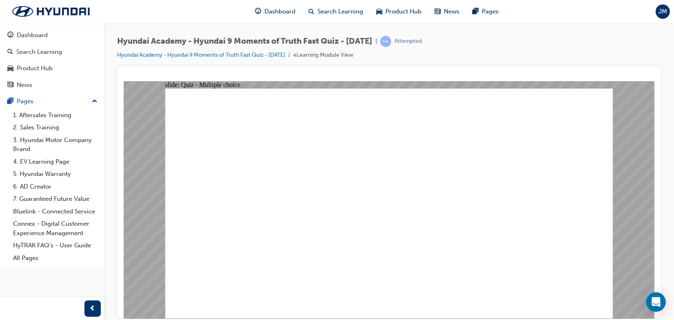
checkbox input "true"
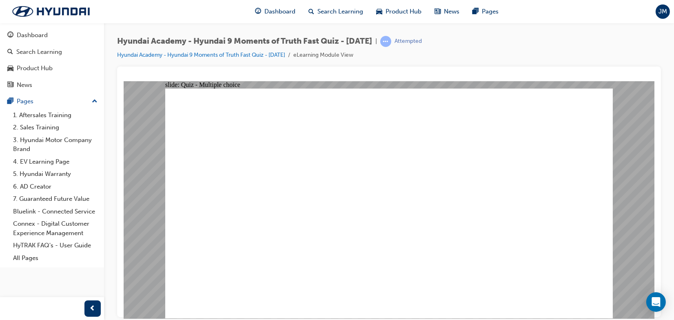
radio input "true"
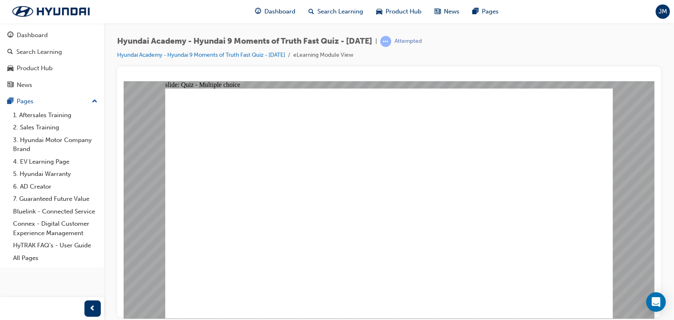
radio input "true"
drag, startPoint x: 371, startPoint y: 234, endPoint x: 371, endPoint y: 243, distance: 9.4
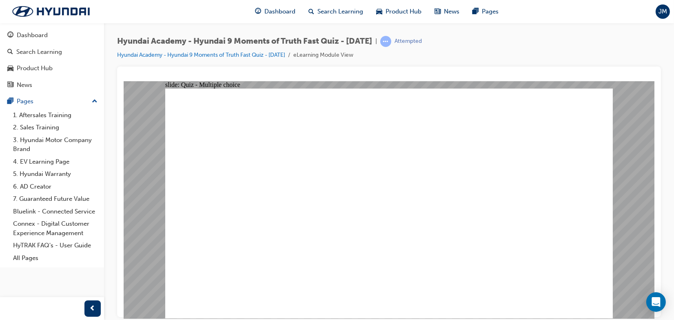
radio input "true"
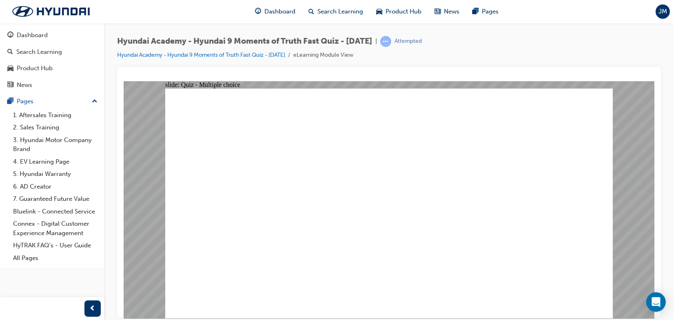
checkbox input "true"
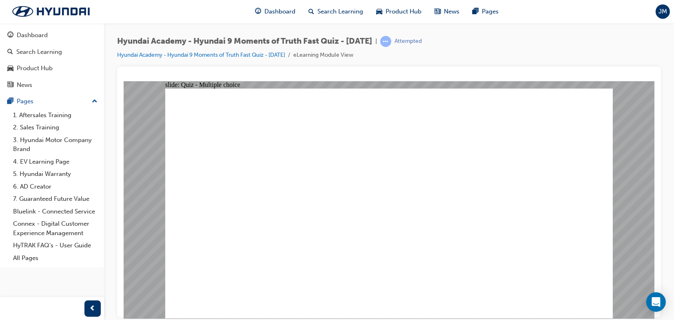
checkbox input "true"
drag, startPoint x: 547, startPoint y: 290, endPoint x: 560, endPoint y: 295, distance: 13.0
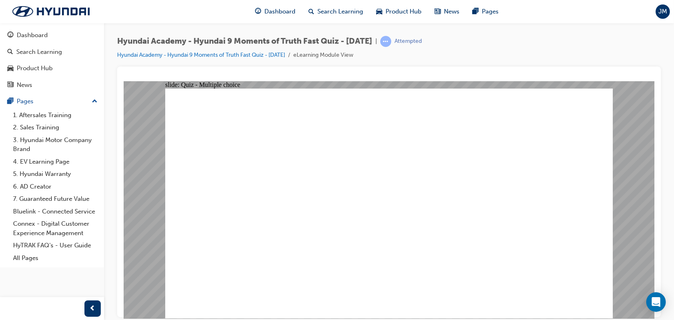
radio input "true"
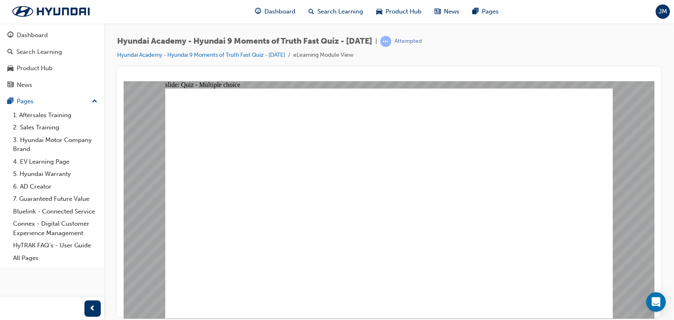
checkbox input "true"
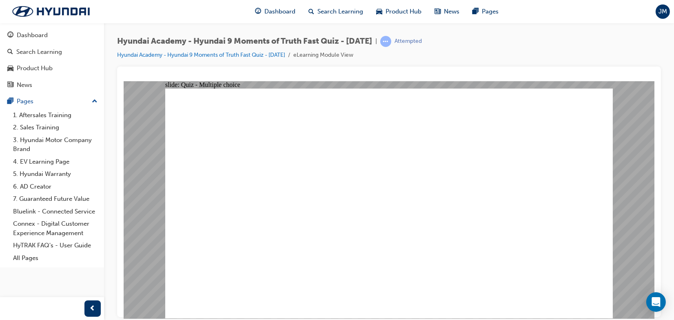
checkbox input "true"
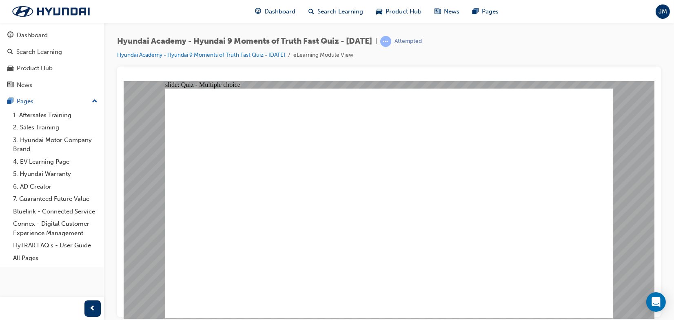
checkbox input "true"
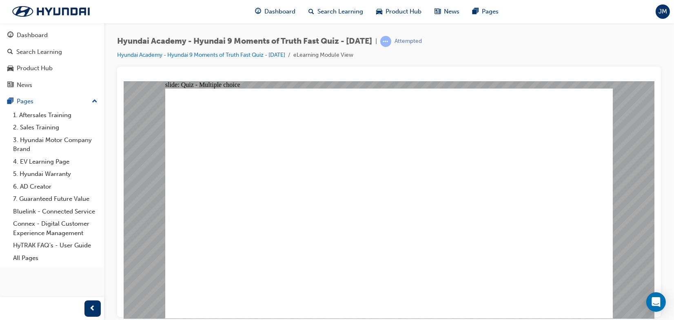
checkbox input "true"
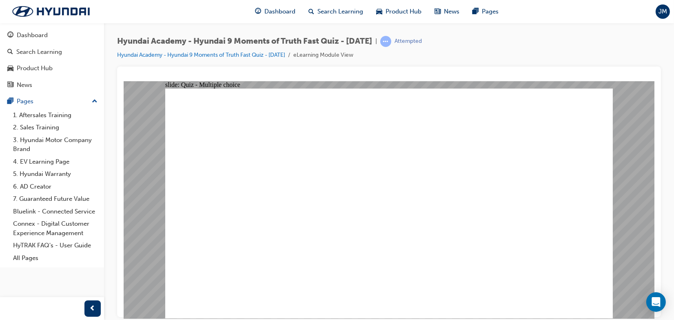
checkbox input "true"
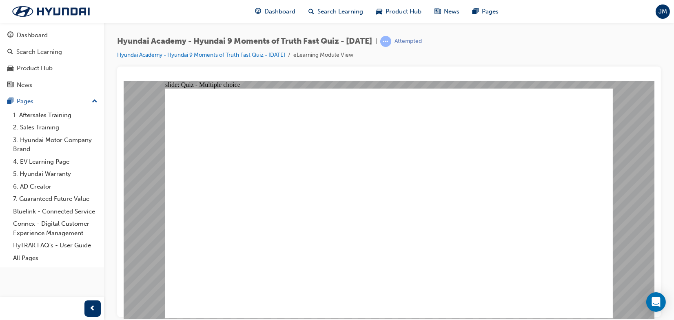
checkbox input "true"
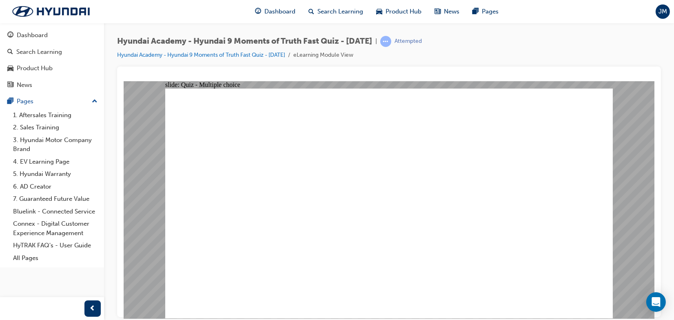
checkbox input "true"
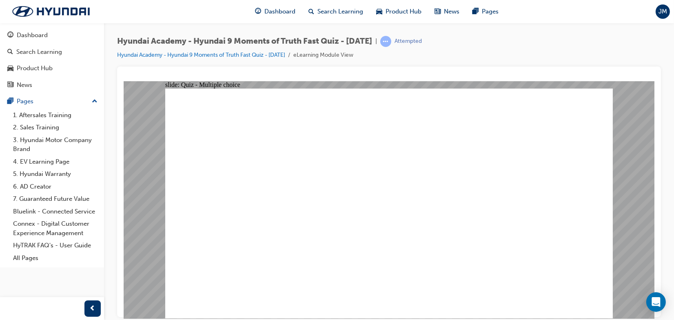
radio input "false"
radio input "true"
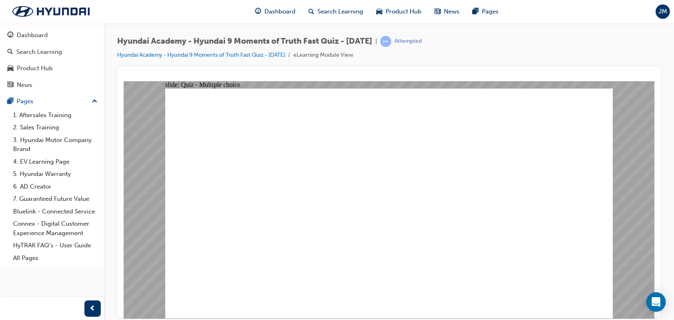
checkbox input "true"
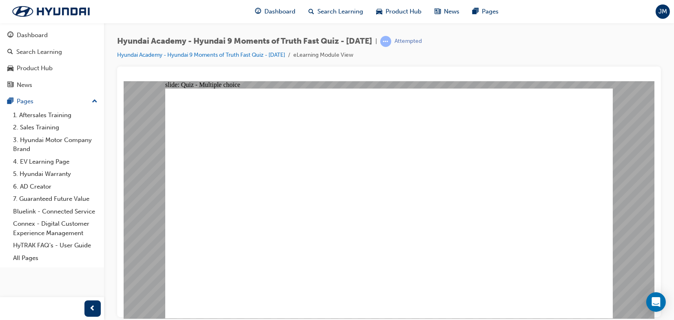
radio input "true"
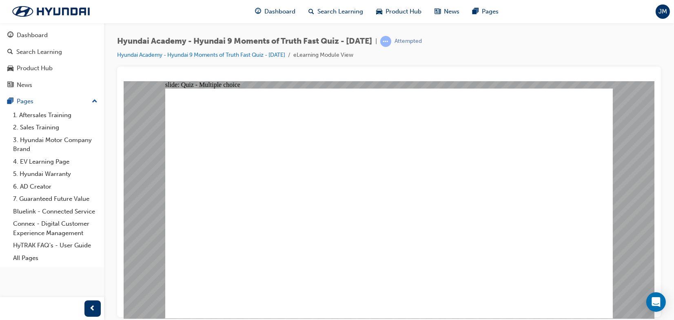
radio input "true"
drag, startPoint x: 574, startPoint y: 287, endPoint x: 577, endPoint y: 291, distance: 5.2
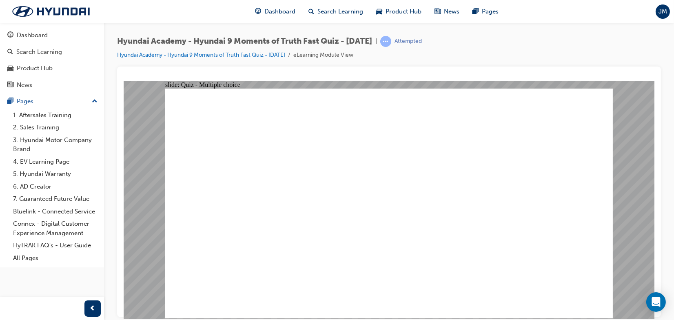
checkbox input "true"
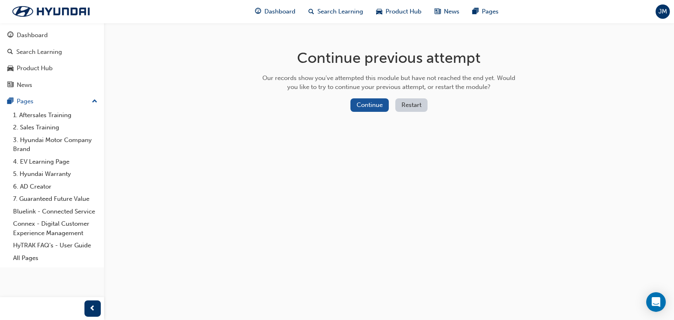
click at [412, 93] on div "Continue previous attempt Our records show you've attempted this module but hav…" at bounding box center [389, 82] width 265 height 118
click at [412, 100] on button "Restart" at bounding box center [411, 104] width 32 height 13
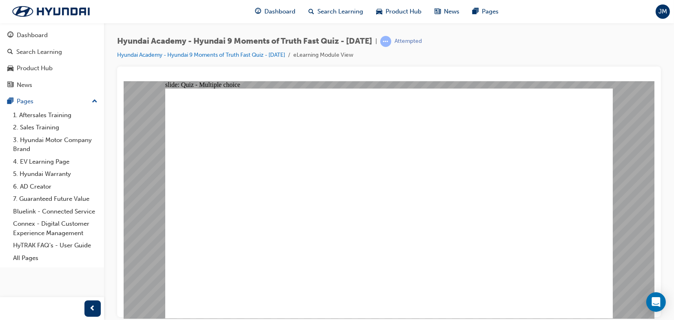
radio input "true"
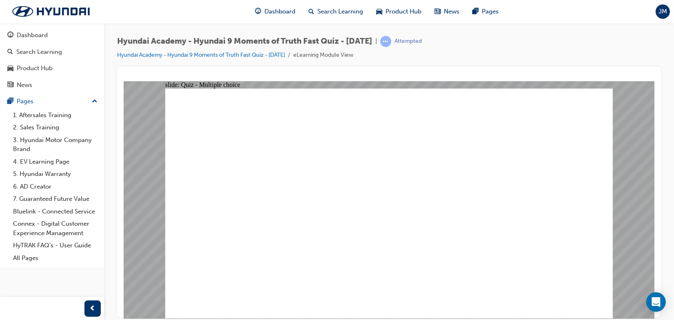
radio input "false"
radio input "true"
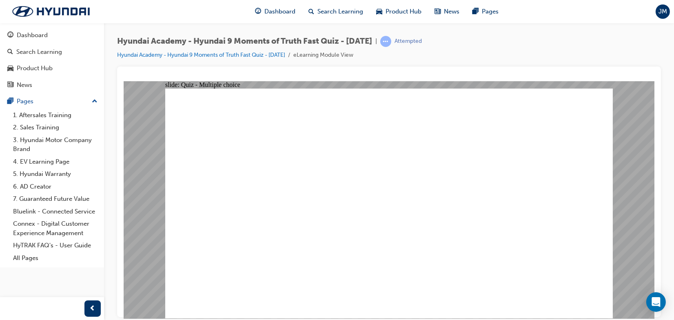
drag, startPoint x: 386, startPoint y: 246, endPoint x: 390, endPoint y: 237, distance: 9.3
checkbox input "true"
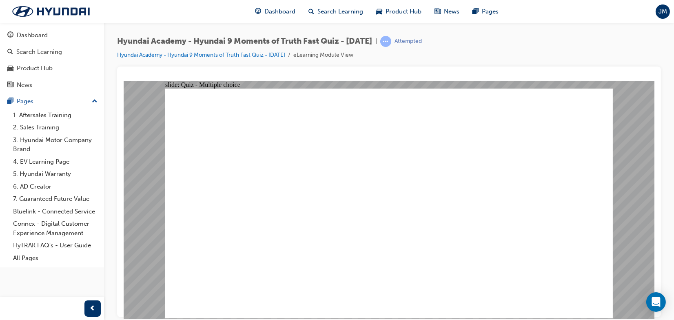
checkbox input "true"
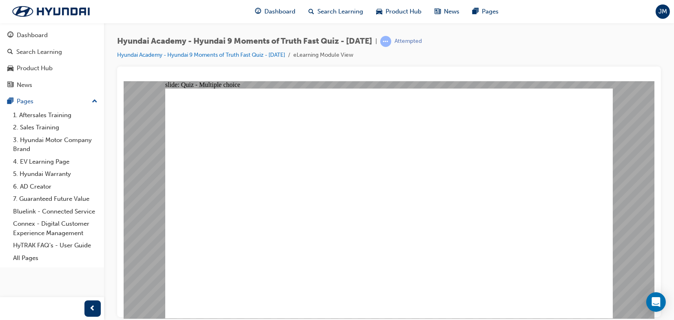
radio input "true"
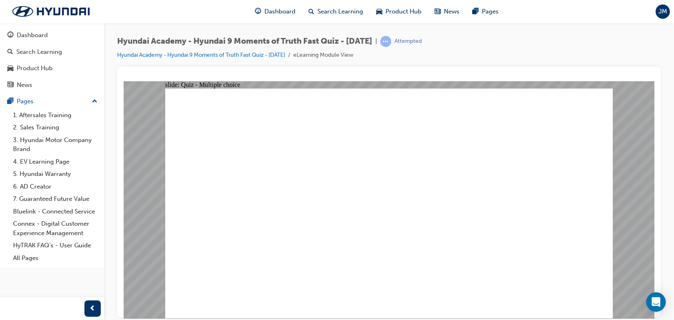
checkbox input "true"
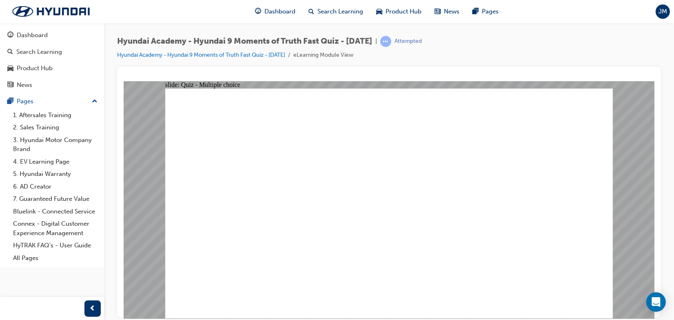
checkbox input "true"
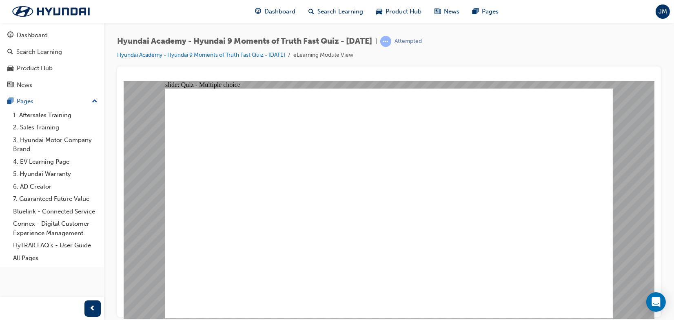
checkbox input "true"
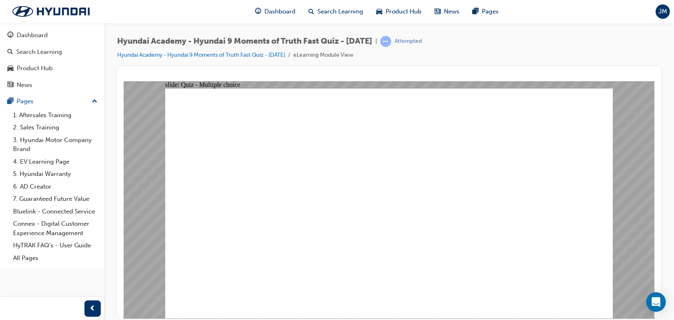
checkbox input "true"
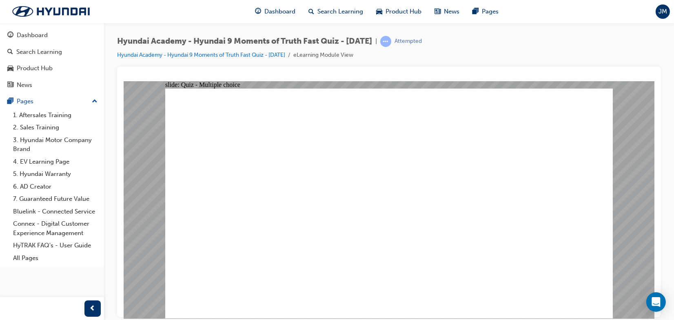
checkbox input "true"
radio input "true"
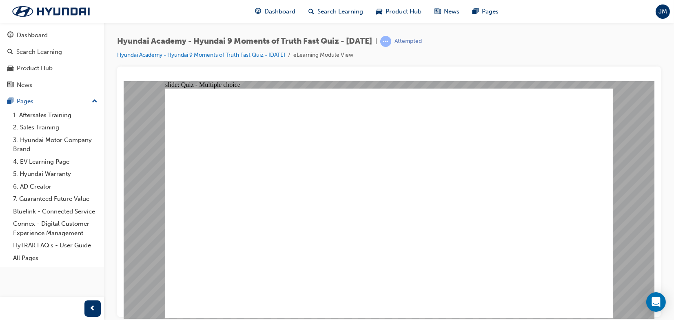
checkbox input "true"
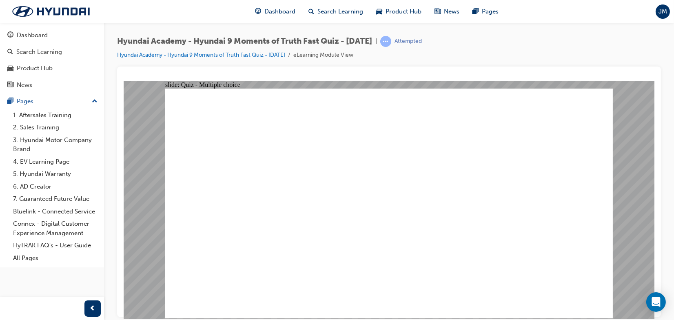
checkbox input "true"
radio input "true"
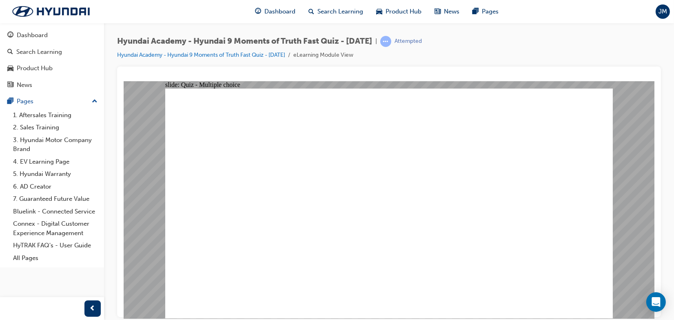
radio input "true"
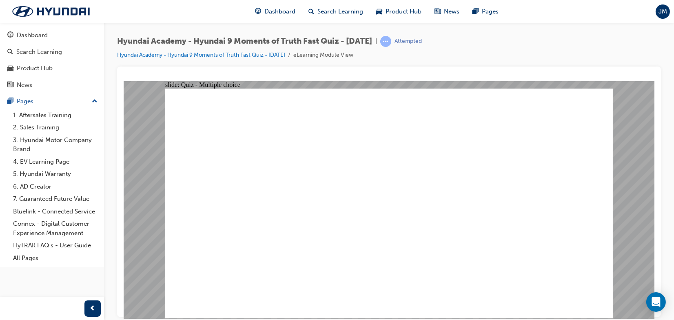
checkbox input "true"
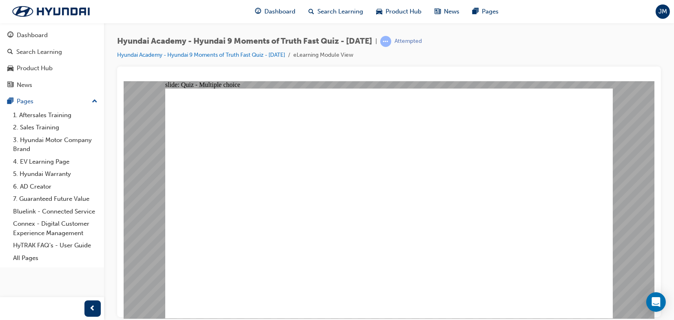
checkbox input "true"
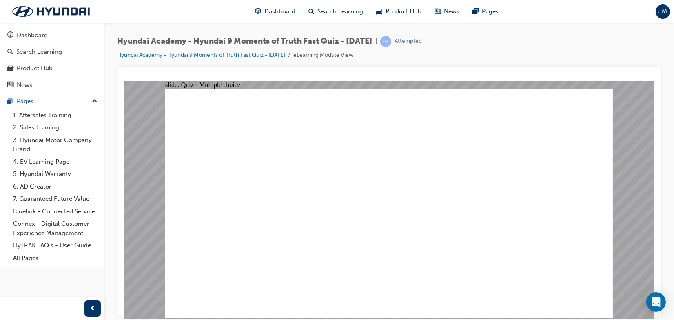
checkbox input "true"
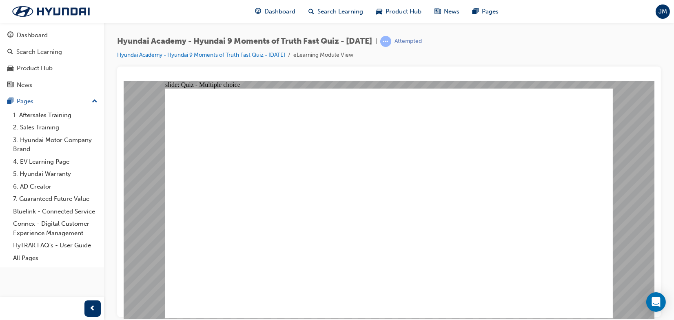
radio input "true"
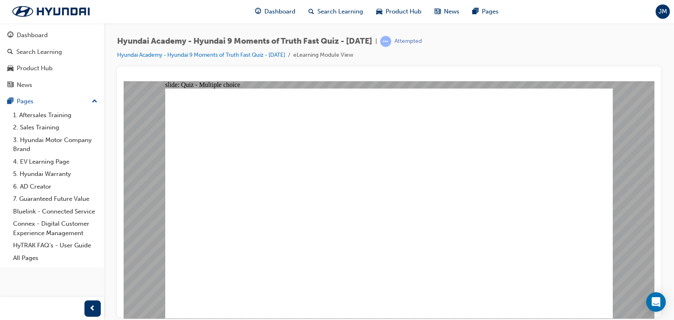
radio input "true"
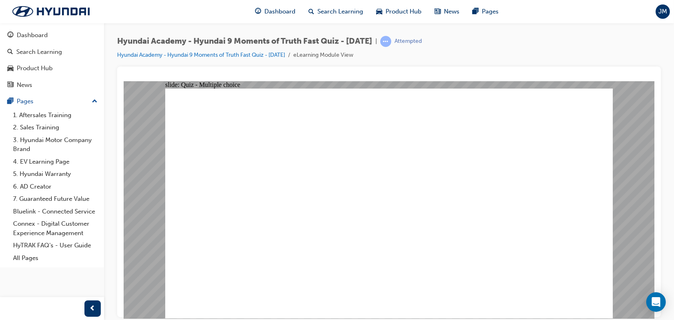
checkbox input "true"
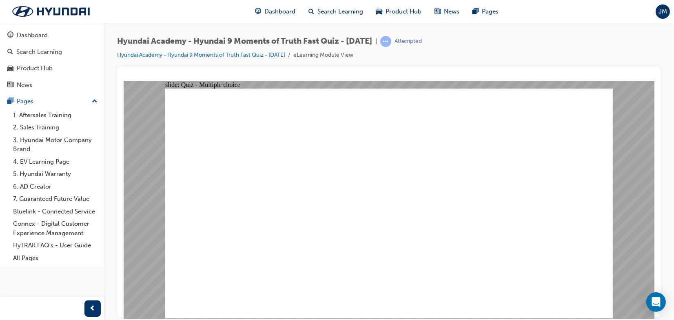
checkbox input "true"
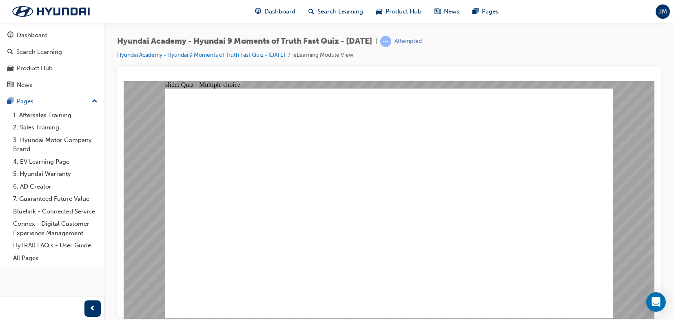
checkbox input "true"
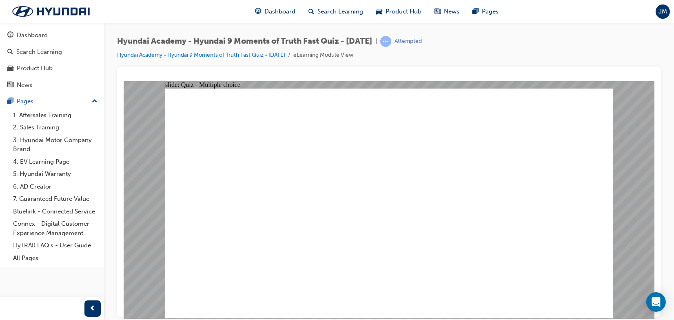
checkbox input "true"
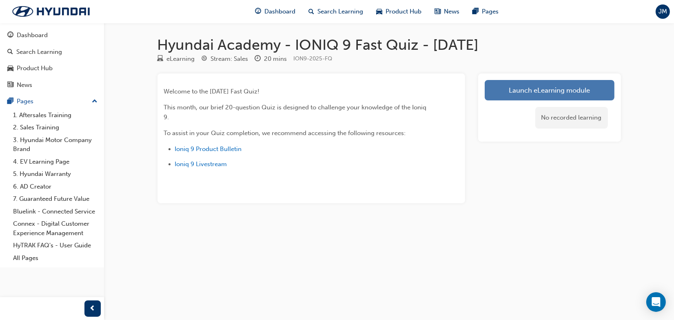
click at [536, 89] on link "Launch eLearning module" at bounding box center [550, 90] width 130 height 20
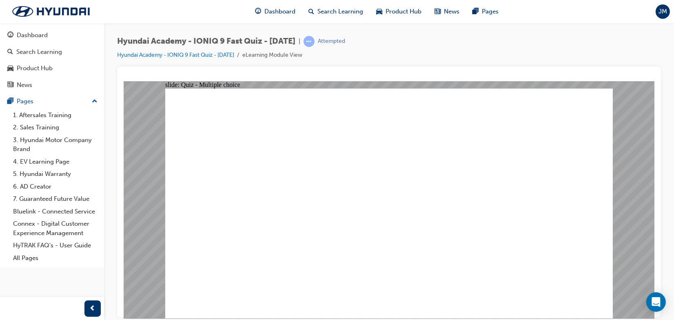
radio input "true"
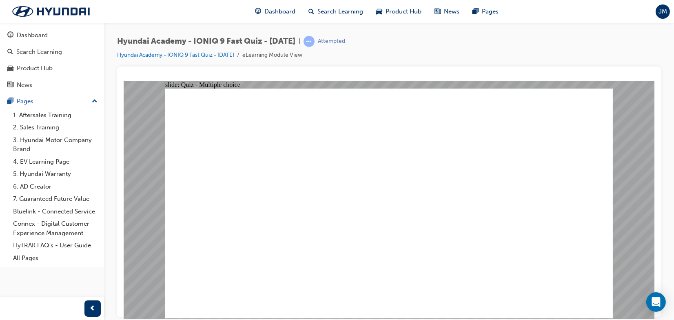
radio input "true"
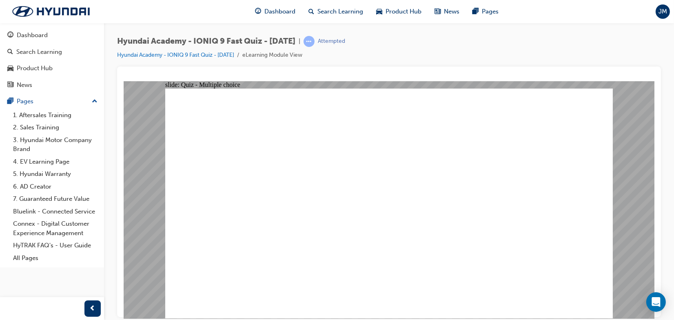
radio input "true"
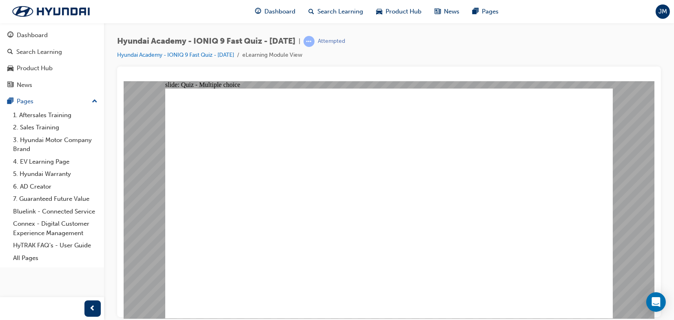
radio input "true"
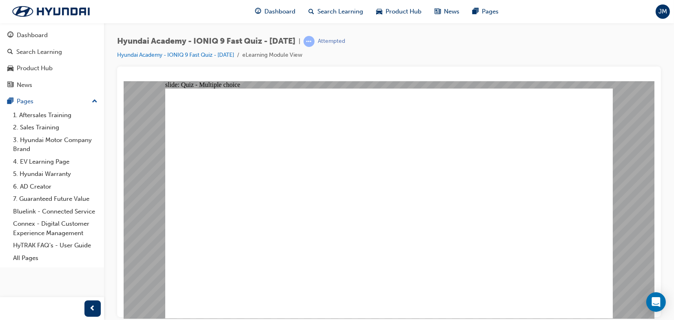
radio input "true"
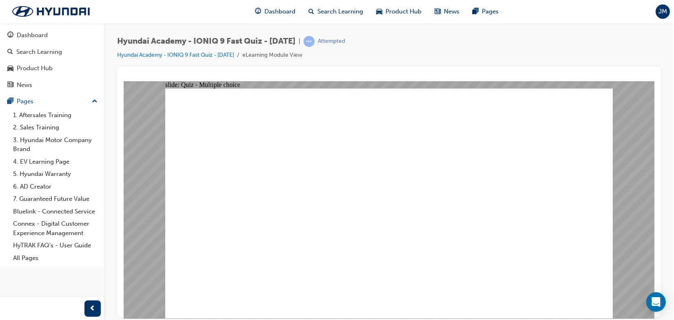
checkbox input "true"
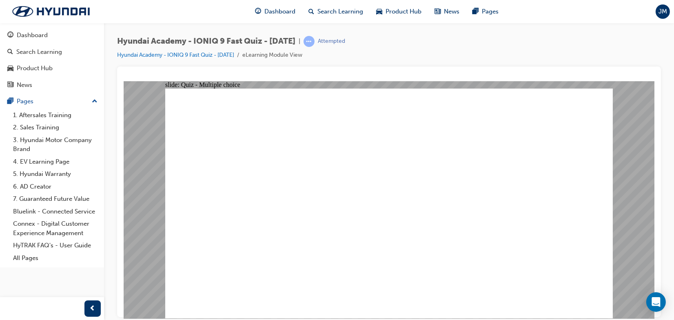
checkbox input "true"
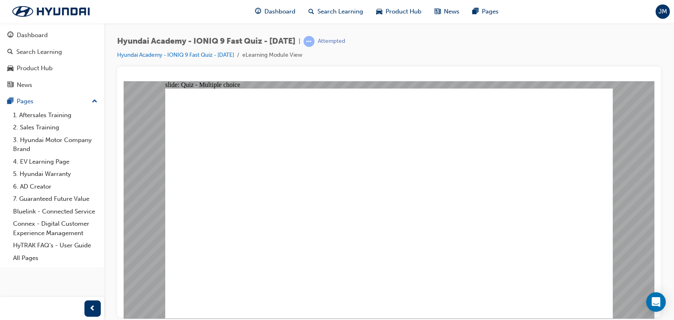
radio input "true"
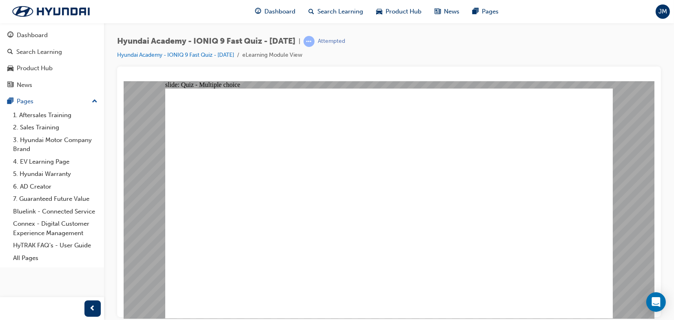
radio input "true"
checkbox input "true"
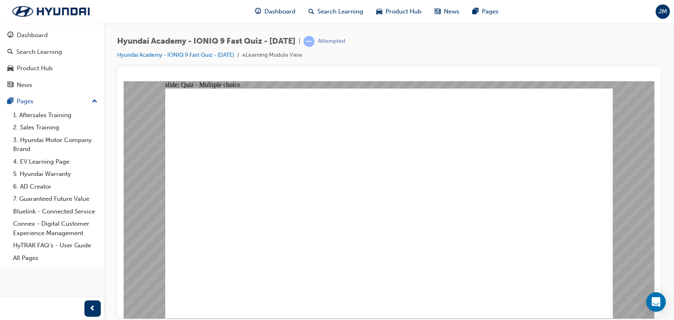
checkbox input "true"
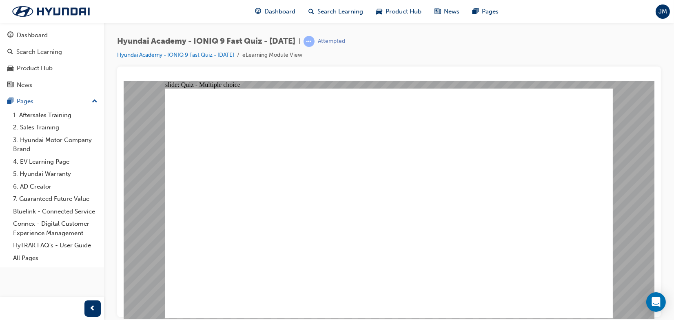
radio input "false"
radio input "true"
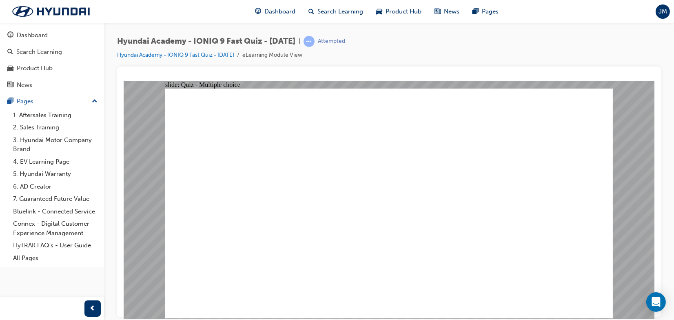
radio input "true"
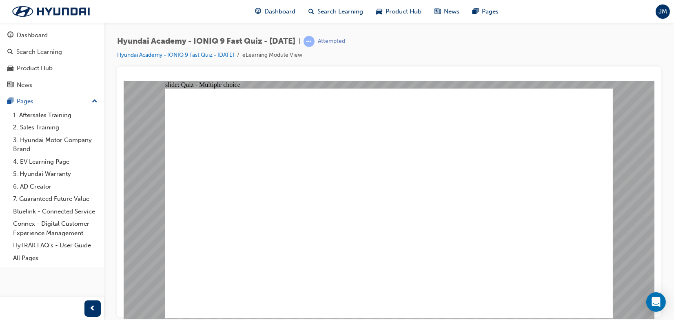
radio input "true"
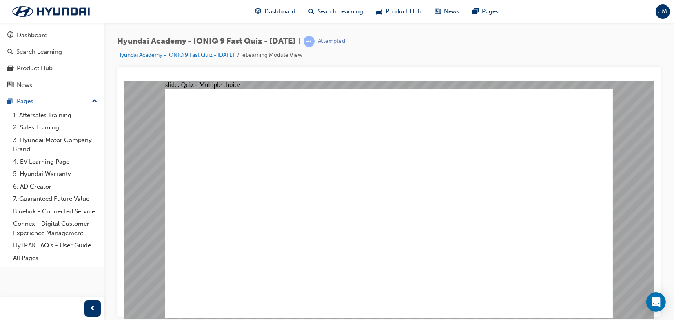
radio input "true"
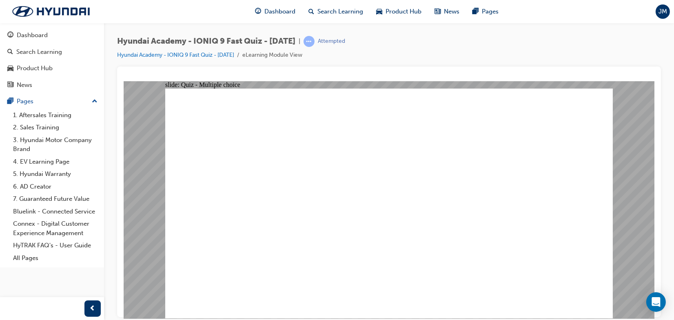
radio input "true"
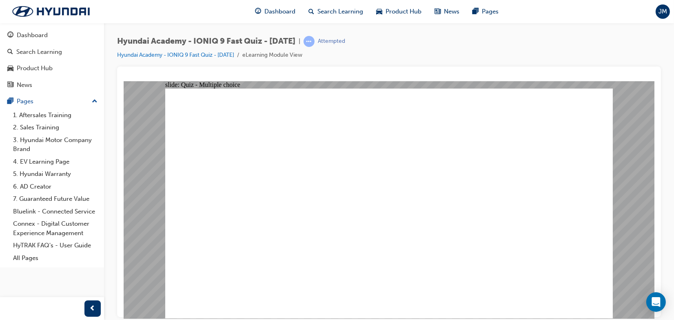
radio input "true"
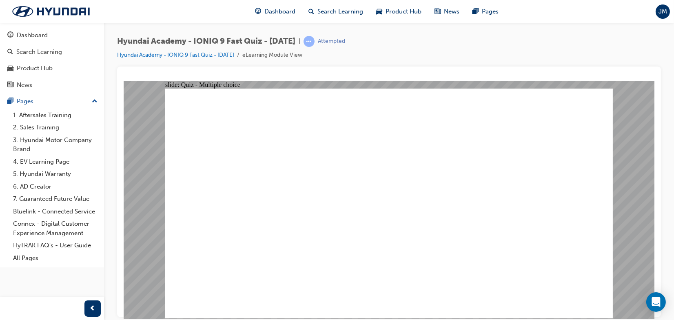
radio input "true"
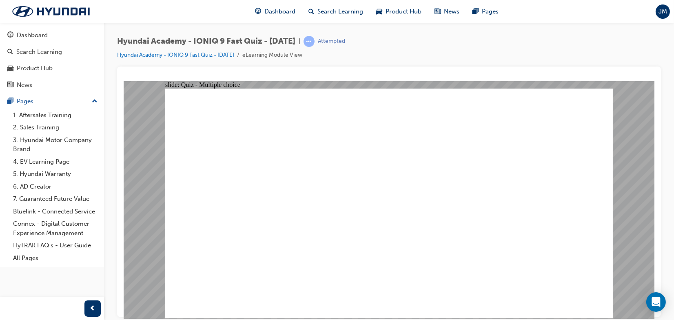
radio input "true"
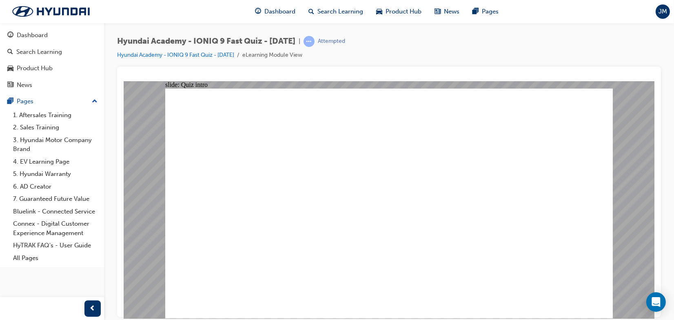
radio input "true"
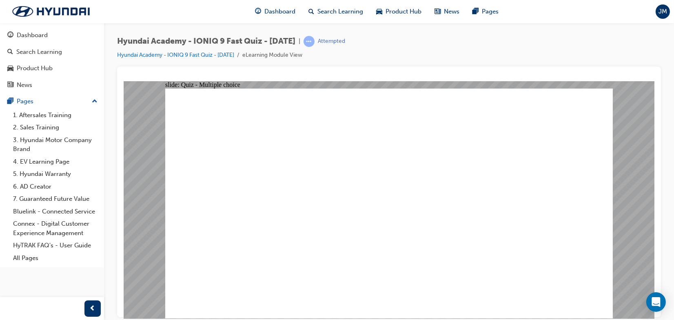
radio input "true"
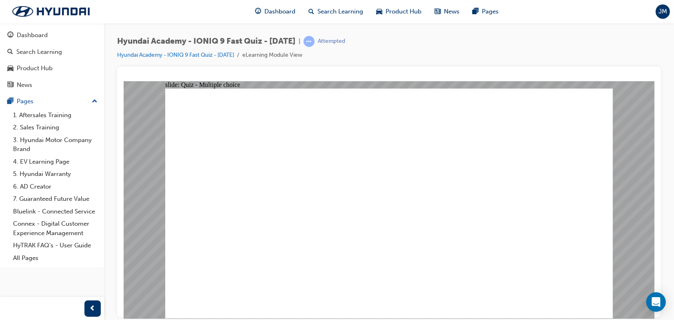
radio input "true"
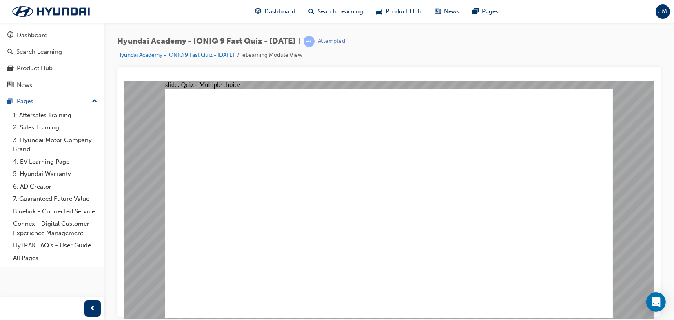
drag, startPoint x: 382, startPoint y: 200, endPoint x: 383, endPoint y: 185, distance: 15.1
radio input "true"
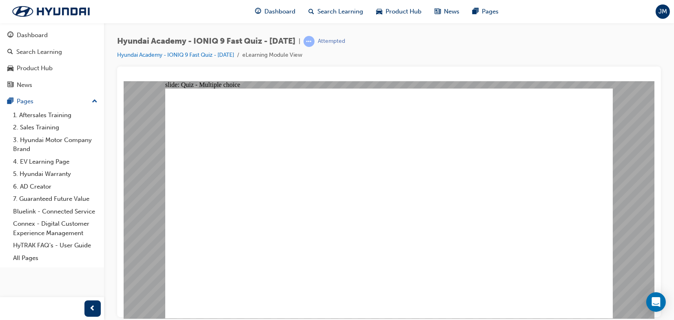
radio input "true"
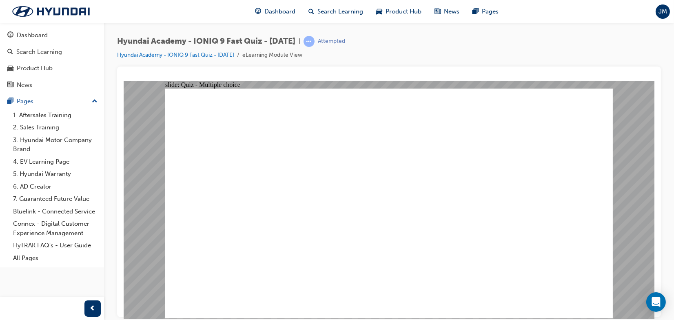
radio input "true"
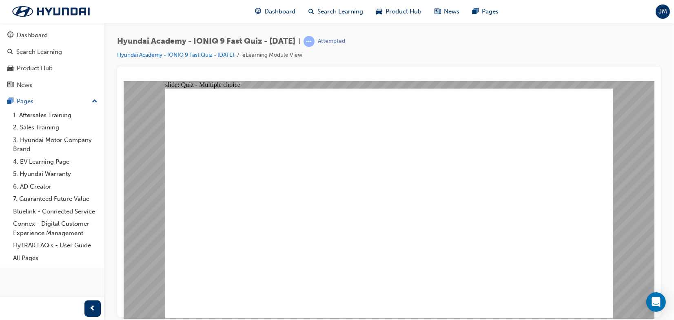
checkbox input "true"
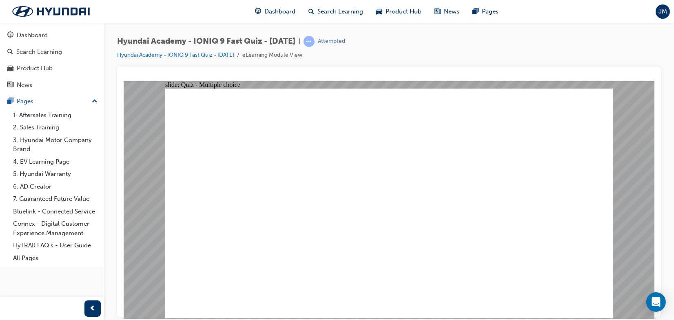
checkbox input "true"
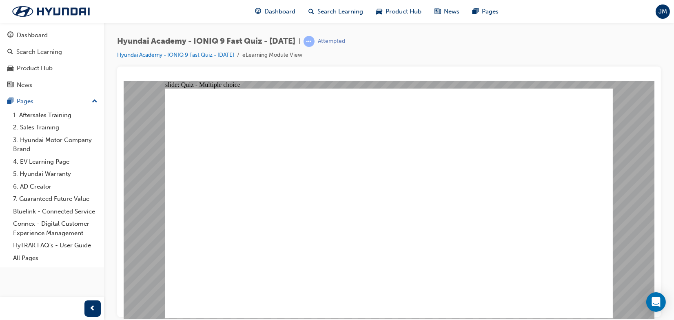
radio input "true"
drag, startPoint x: 400, startPoint y: 232, endPoint x: 400, endPoint y: 241, distance: 9.8
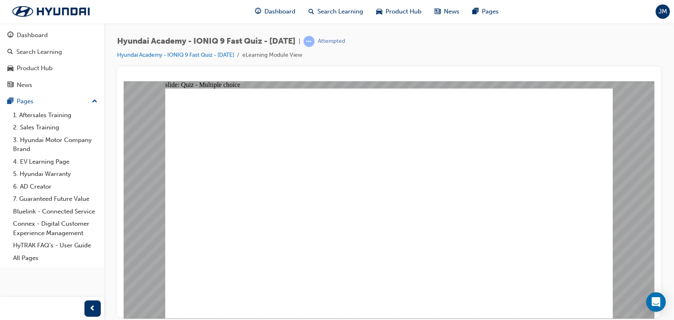
radio input "true"
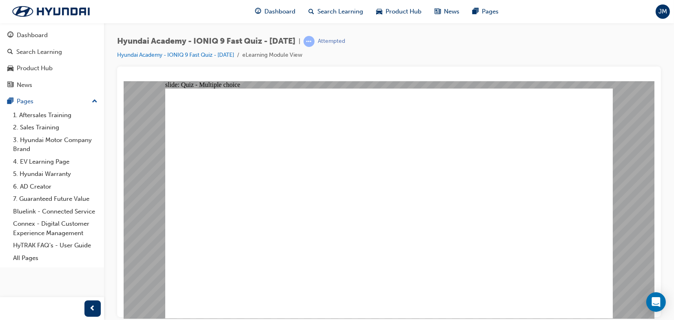
checkbox input "true"
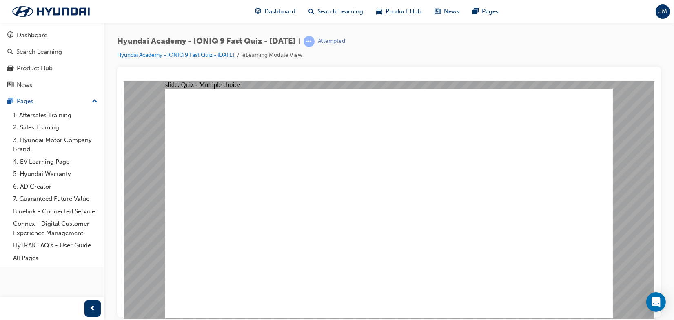
drag, startPoint x: 407, startPoint y: 235, endPoint x: 407, endPoint y: 228, distance: 6.5
radio input "true"
drag, startPoint x: 385, startPoint y: 232, endPoint x: 386, endPoint y: 242, distance: 10.2
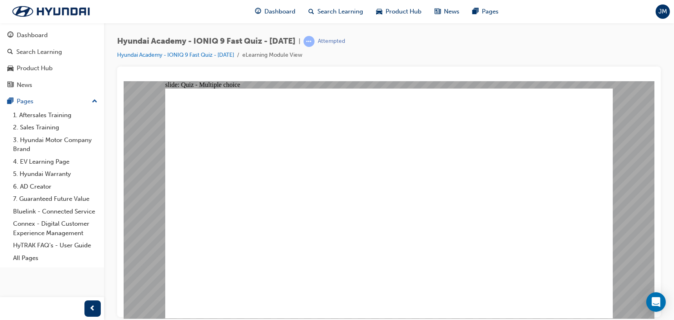
radio input "true"
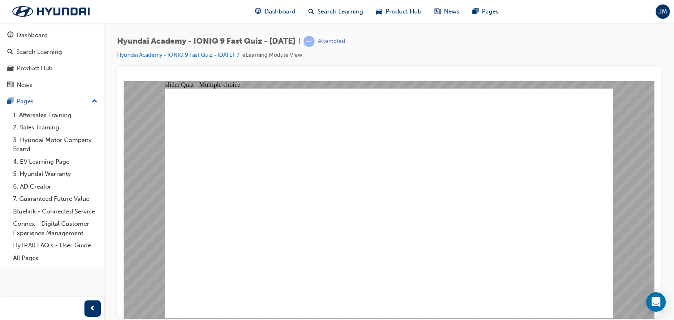
drag, startPoint x: 325, startPoint y: 226, endPoint x: 505, endPoint y: 262, distance: 183.1
radio input "true"
drag, startPoint x: 580, startPoint y: 286, endPoint x: 585, endPoint y: 295, distance: 10.8
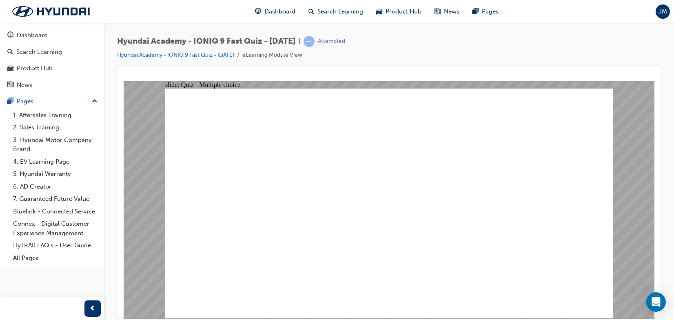
drag, startPoint x: 372, startPoint y: 230, endPoint x: 372, endPoint y: 239, distance: 9.4
radio input "true"
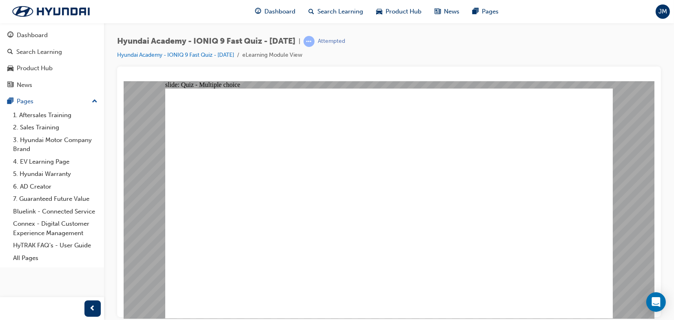
drag, startPoint x: 384, startPoint y: 236, endPoint x: 384, endPoint y: 245, distance: 9.0
radio input "true"
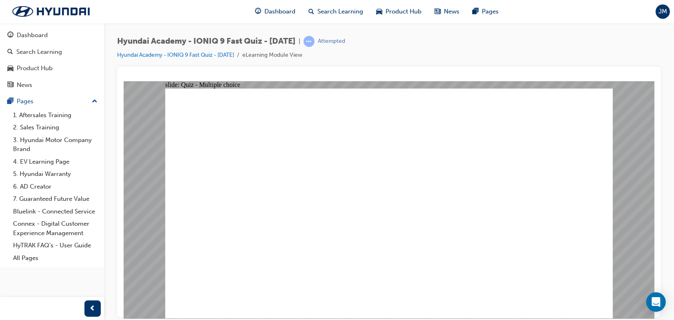
radio input "true"
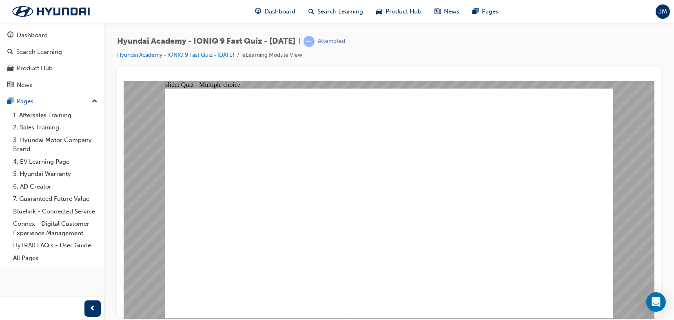
radio input "true"
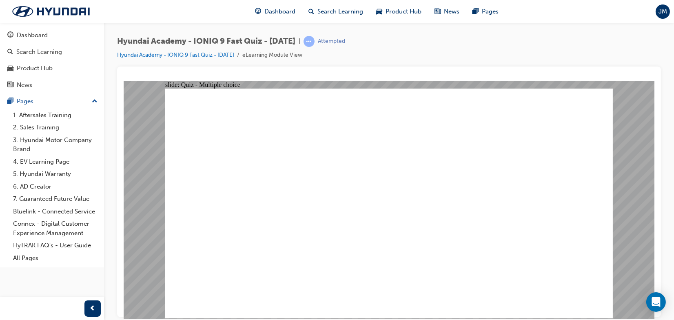
radio input "true"
drag, startPoint x: 547, startPoint y: 288, endPoint x: 559, endPoint y: 291, distance: 12.6
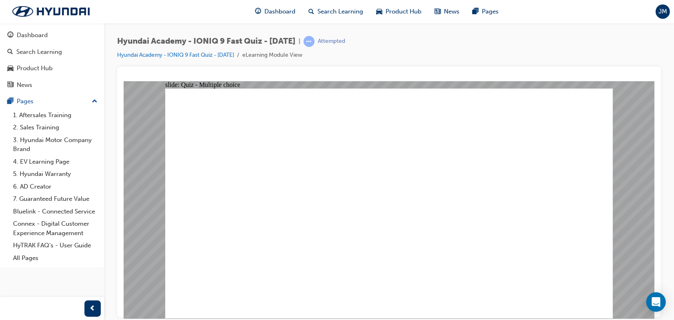
radio input "true"
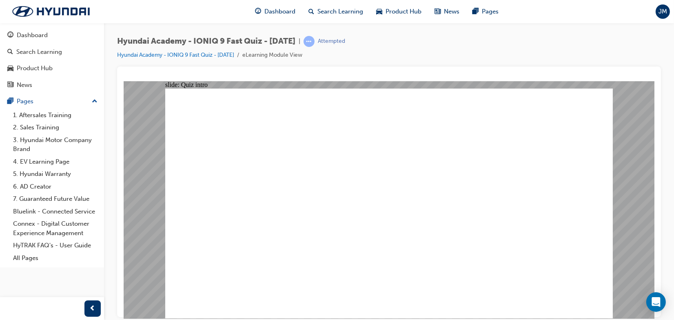
radio input "true"
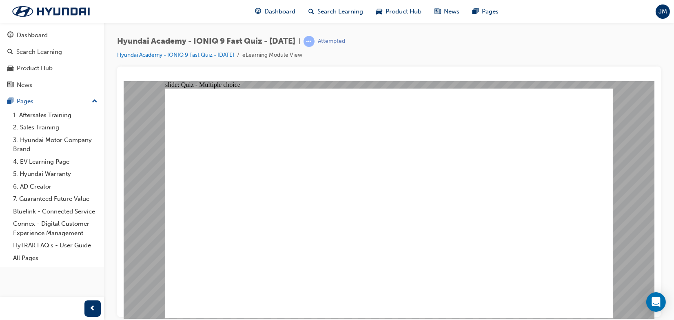
radio input "true"
